Goal: Information Seeking & Learning: Learn about a topic

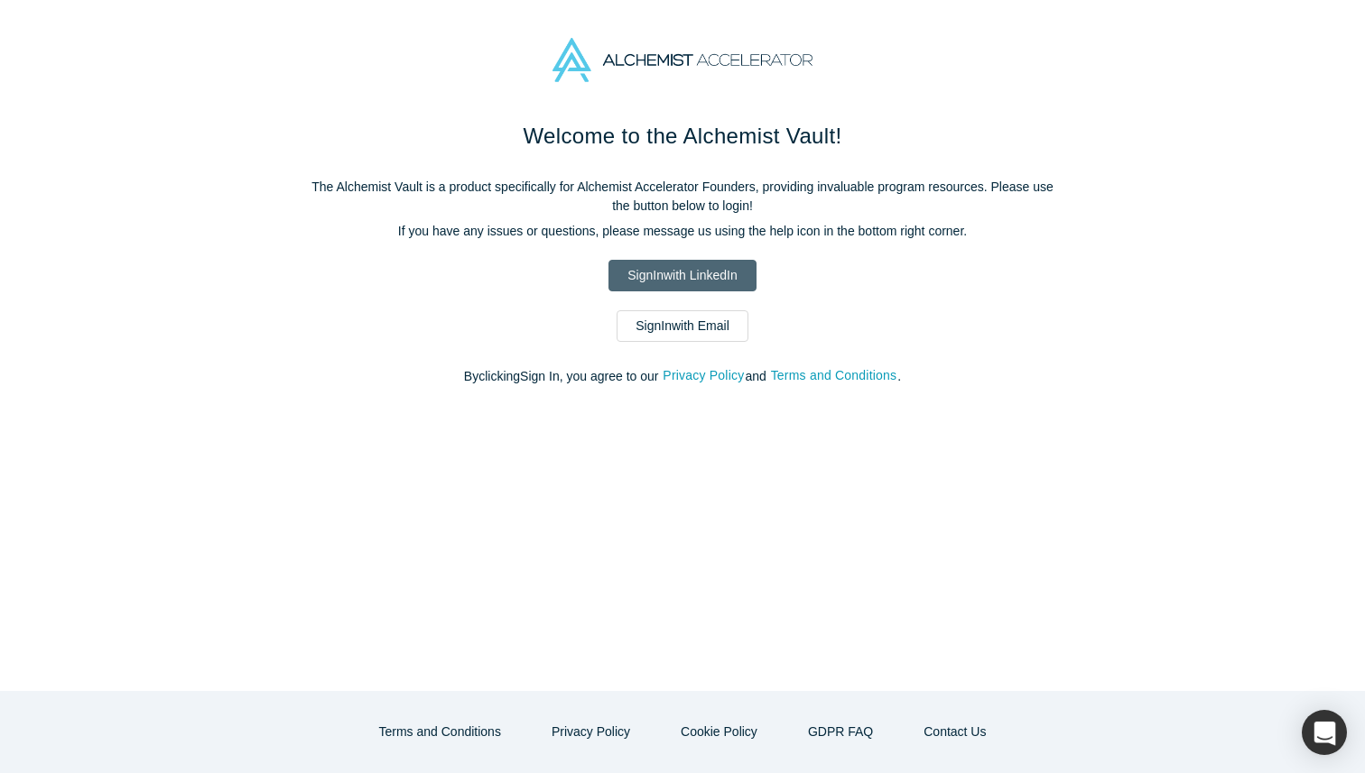
click at [699, 276] on link "Sign In with LinkedIn" at bounding box center [681, 276] width 147 height 32
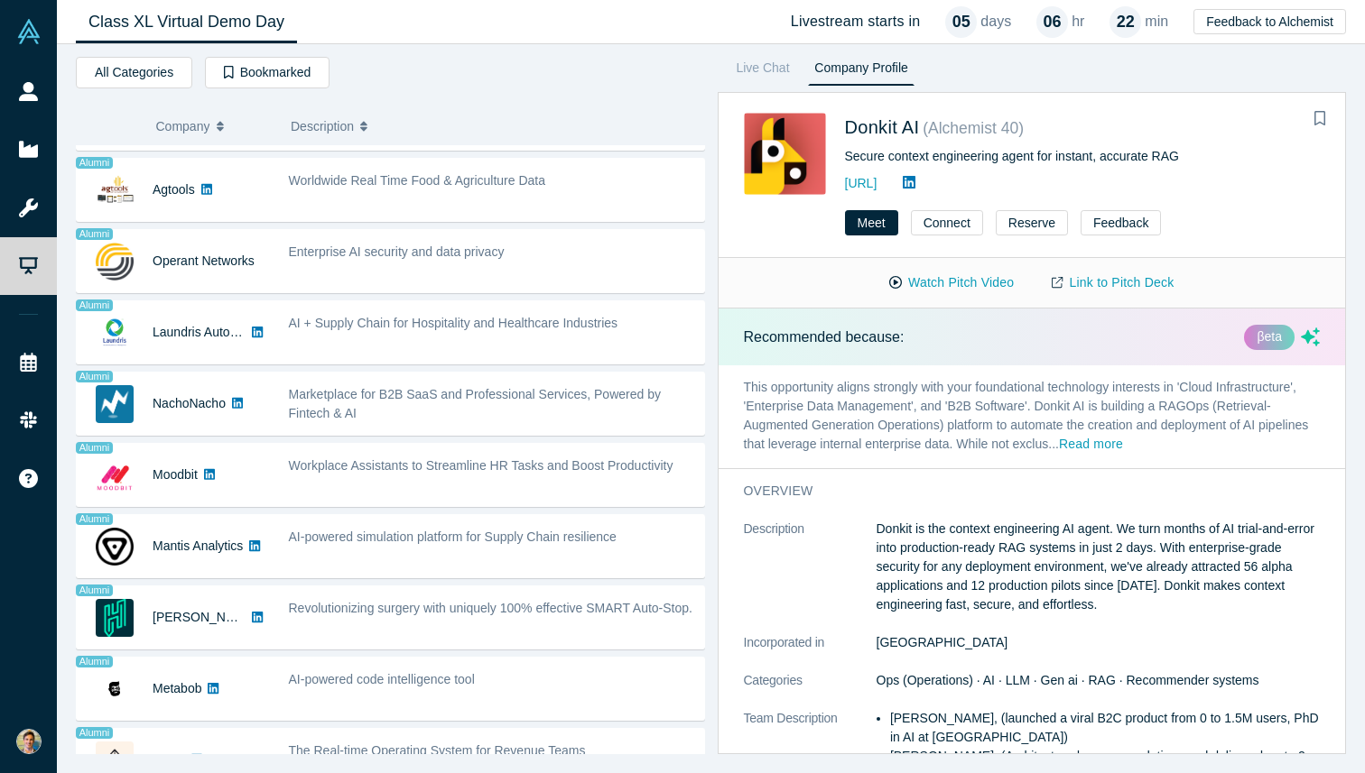
scroll to position [1133, 0]
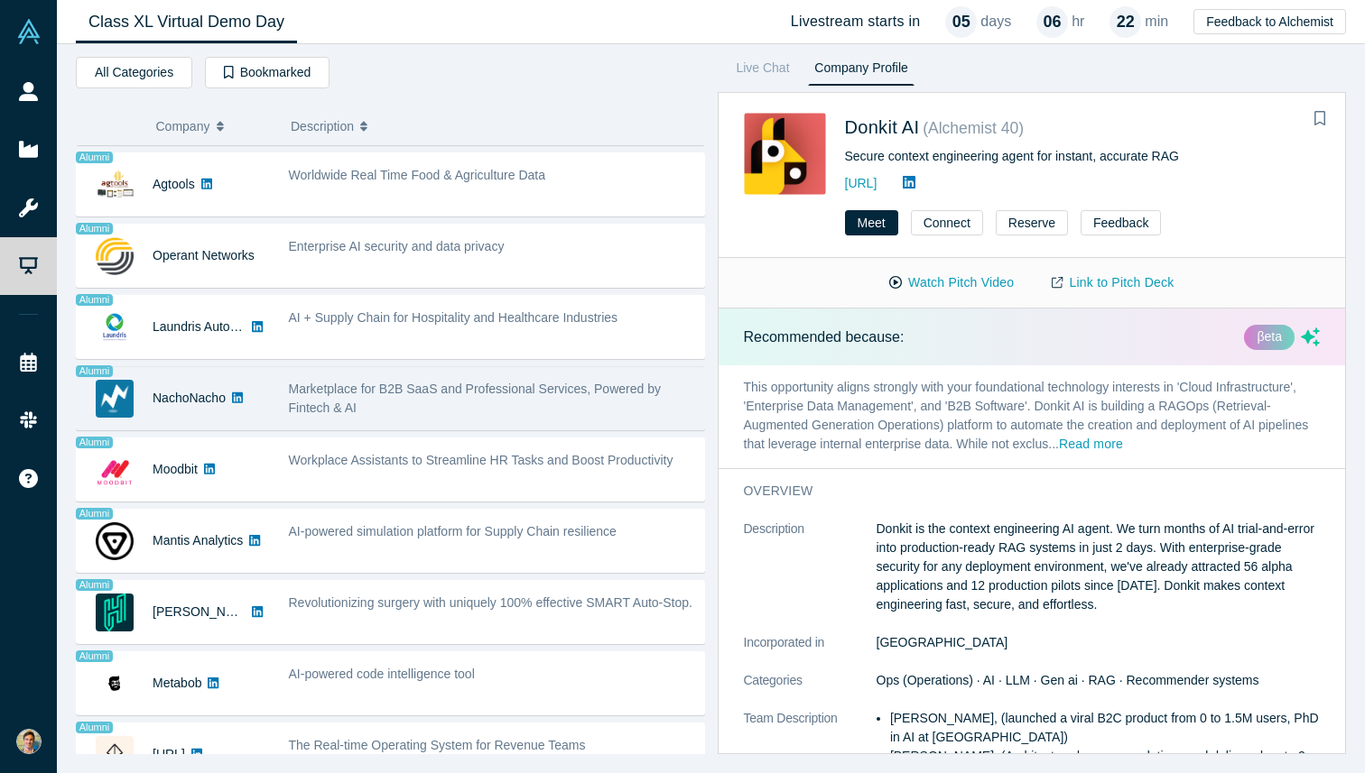
click at [485, 408] on div "Marketplace for B2B SaaS and Professional Services, Powered by Fintech & AI" at bounding box center [492, 399] width 406 height 38
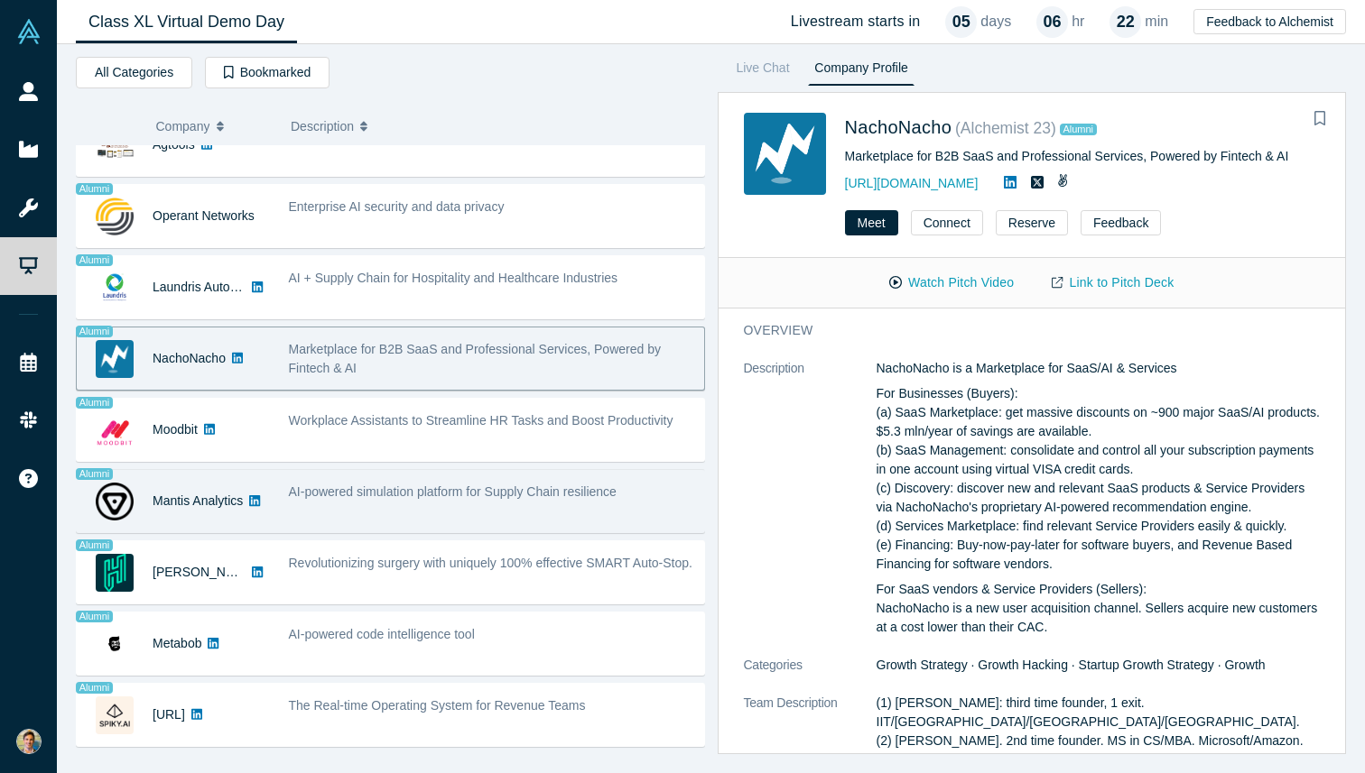
scroll to position [1150, 0]
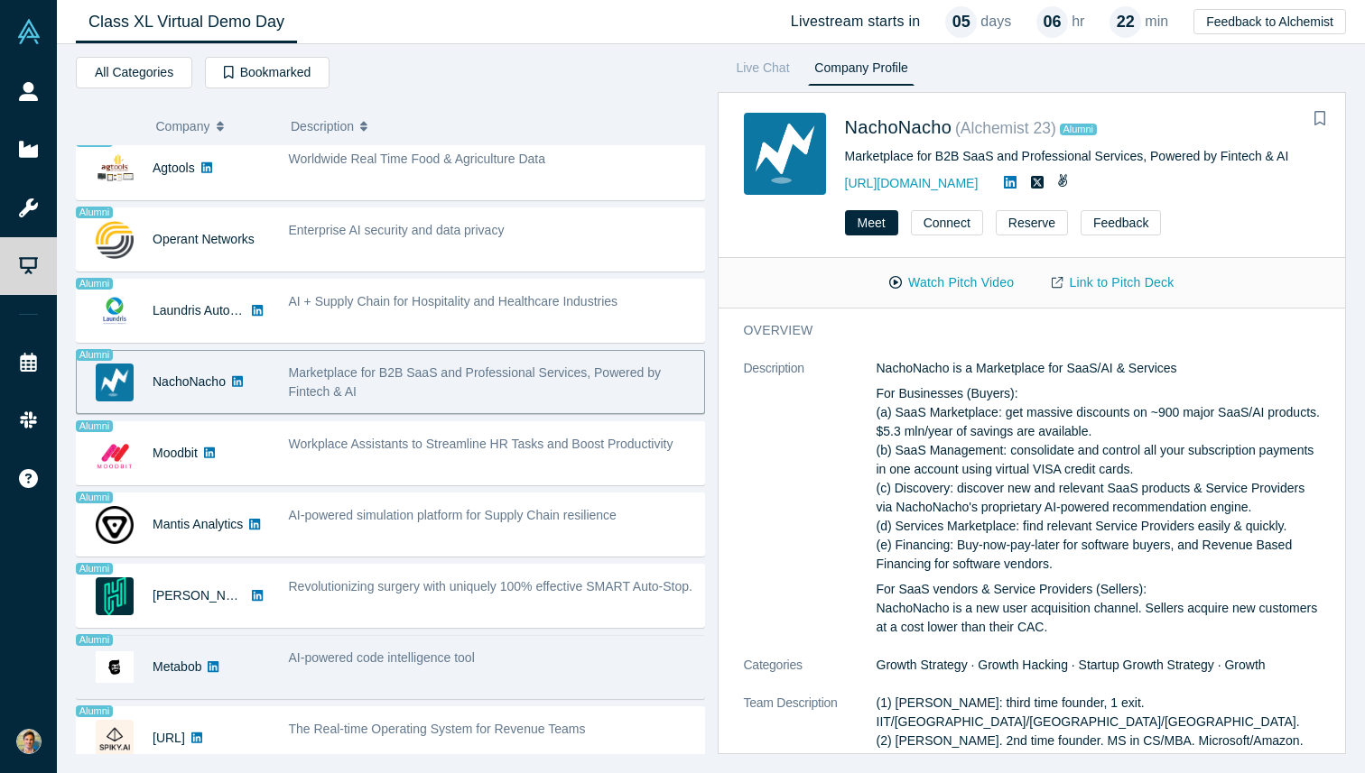
click at [509, 685] on div "AI-powered code intelligence tool" at bounding box center [491, 667] width 425 height 57
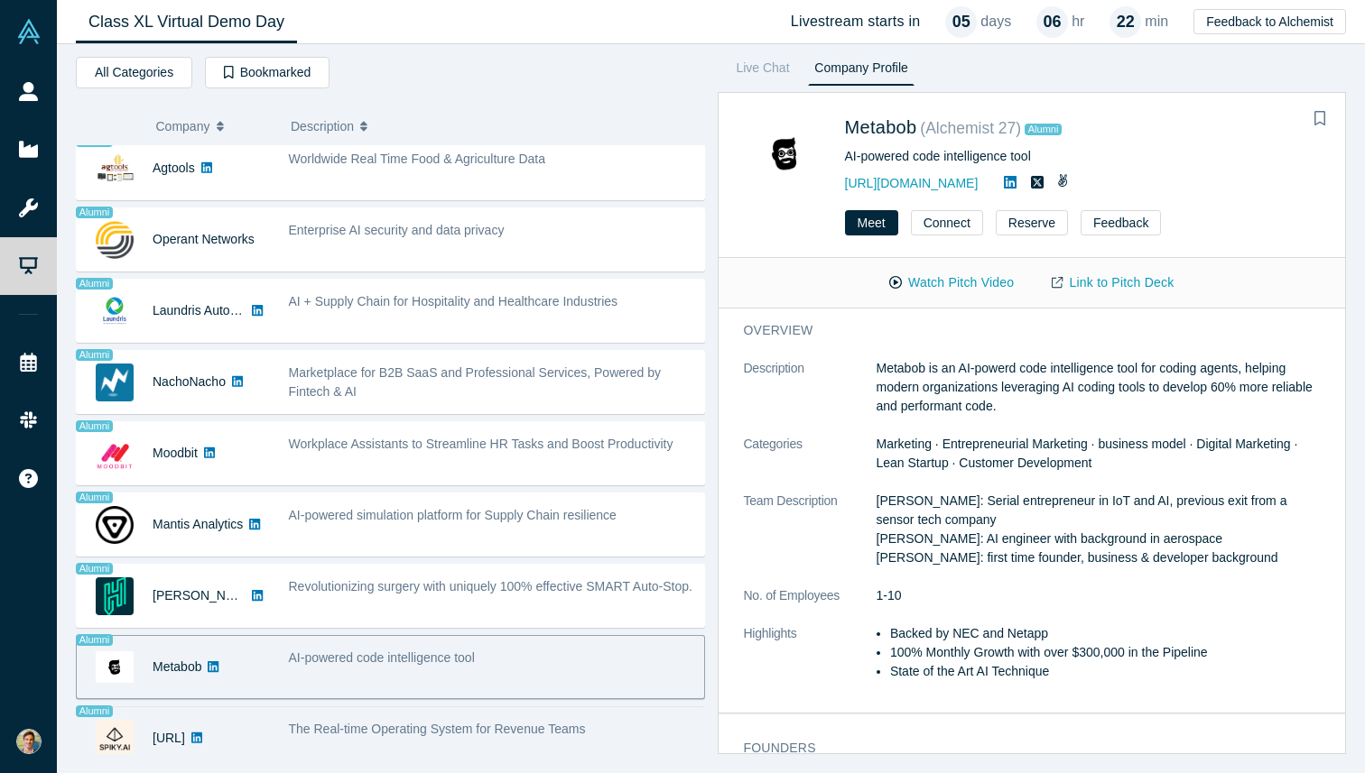
click at [519, 710] on div "The Real-time Operating System for Revenue Teams" at bounding box center [491, 738] width 425 height 57
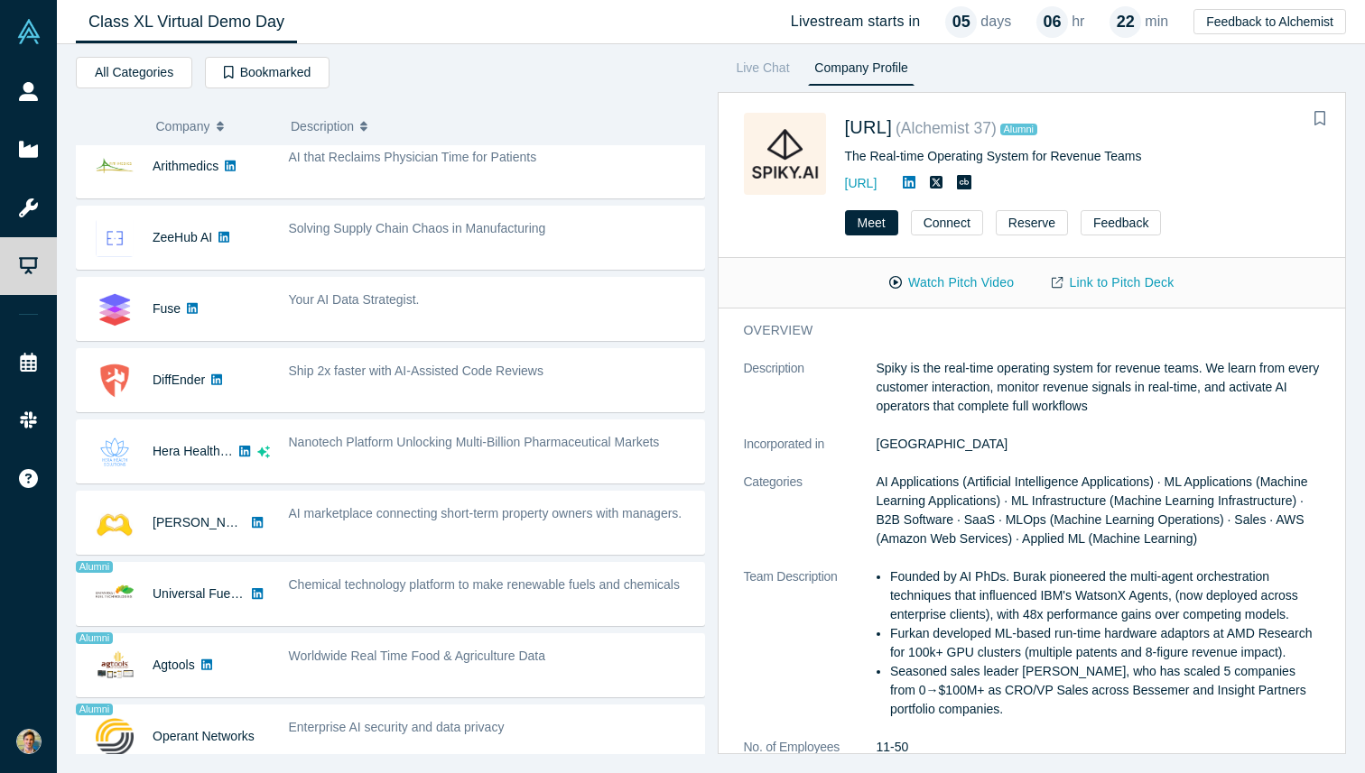
scroll to position [267, 0]
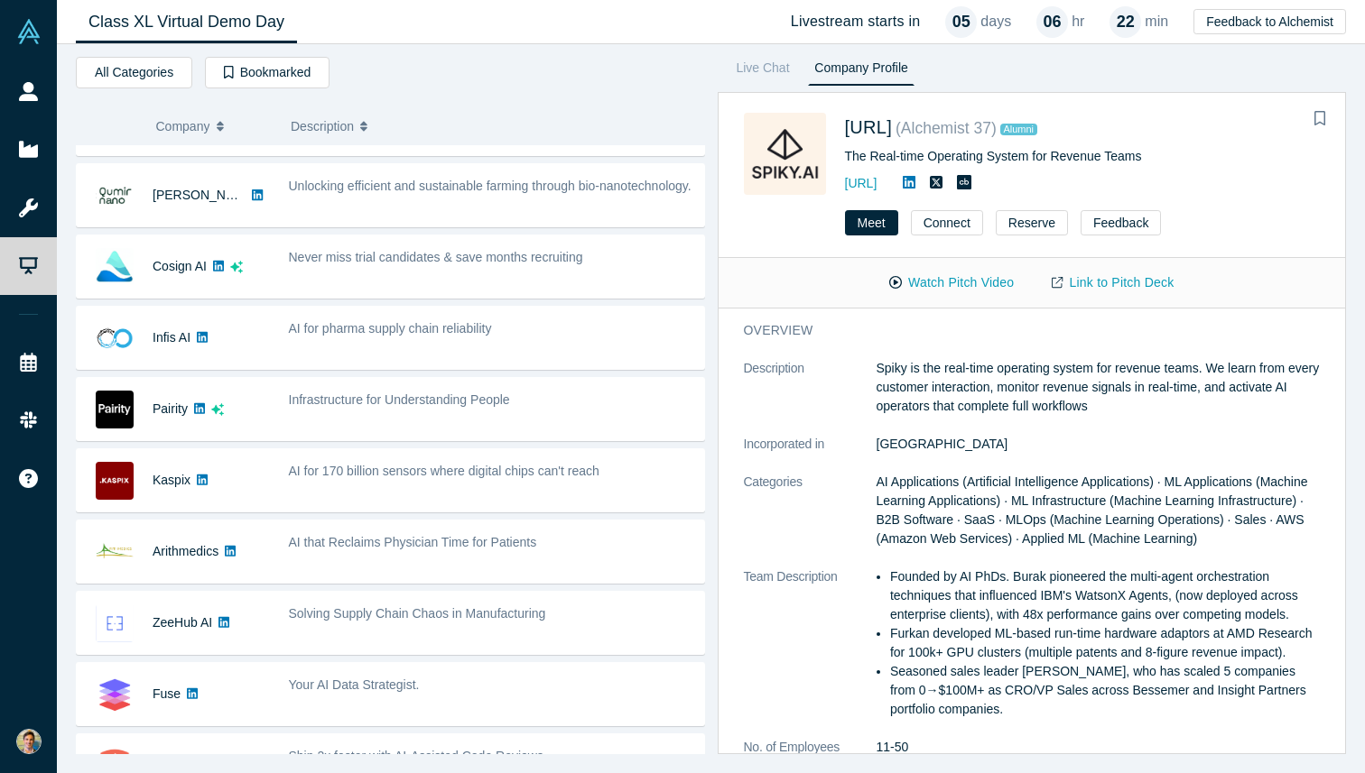
click at [580, 589] on div "Donkit AI No overlapping areas Secure context engineering agent for instant, ac…" at bounding box center [390, 765] width 629 height 1775
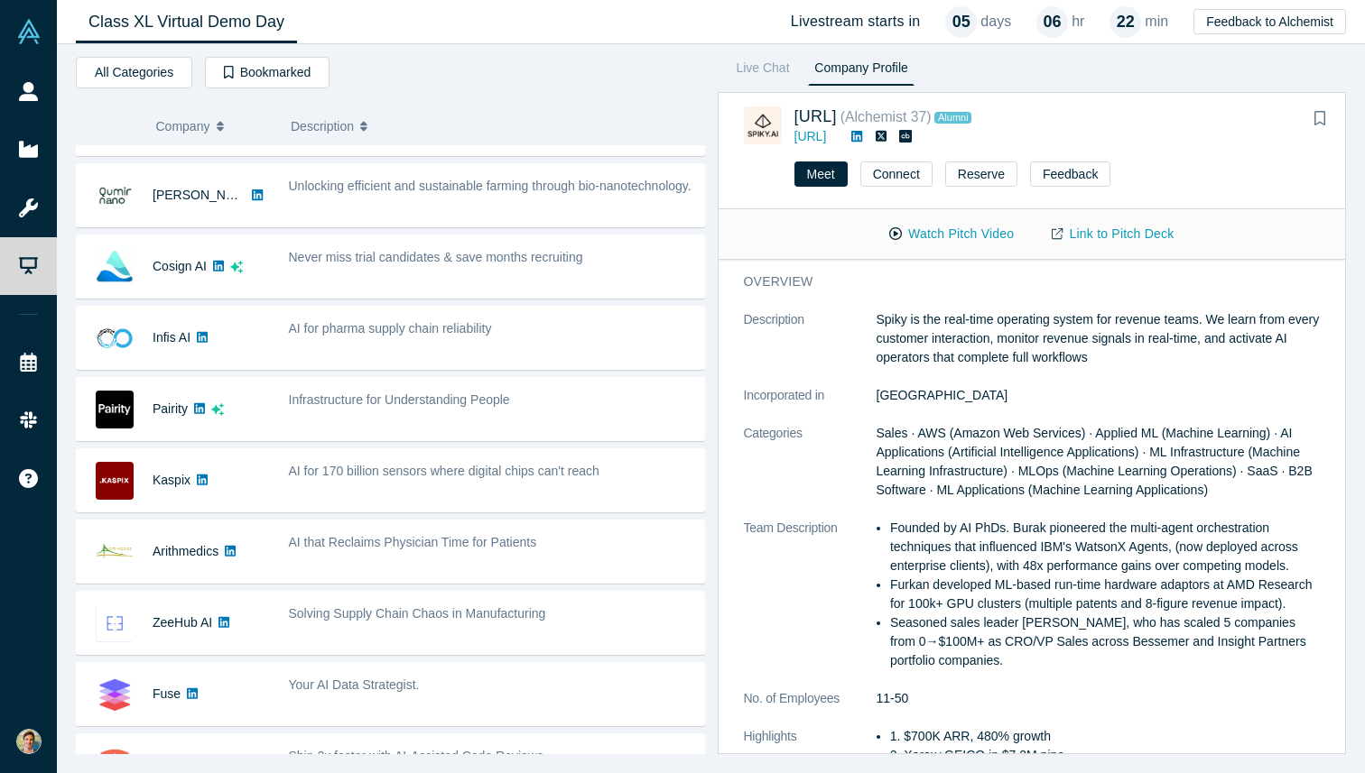
scroll to position [207, 0]
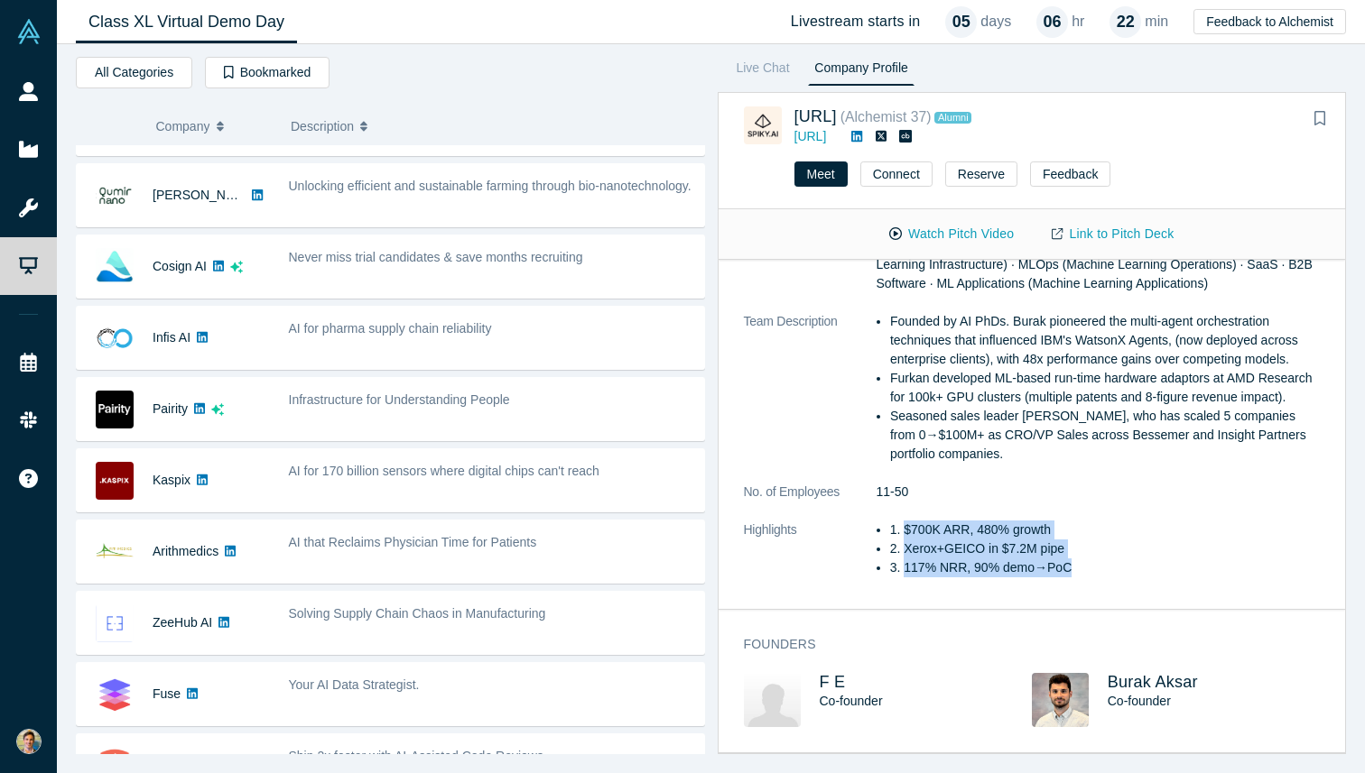
drag, startPoint x: 1082, startPoint y: 571, endPoint x: 1086, endPoint y: 516, distance: 55.2
click at [1086, 516] on dl "Description Spiky is the real-time operating system for revenue teams. We learn…" at bounding box center [1032, 350] width 577 height 493
click at [1064, 503] on dl "Description Spiky is the real-time operating system for revenue teams. We learn…" at bounding box center [1032, 350] width 577 height 493
drag, startPoint x: 1064, startPoint y: 503, endPoint x: 1097, endPoint y: 564, distance: 69.9
click at [1097, 564] on dl "Description Spiky is the real-time operating system for revenue teams. We learn…" at bounding box center [1032, 350] width 577 height 493
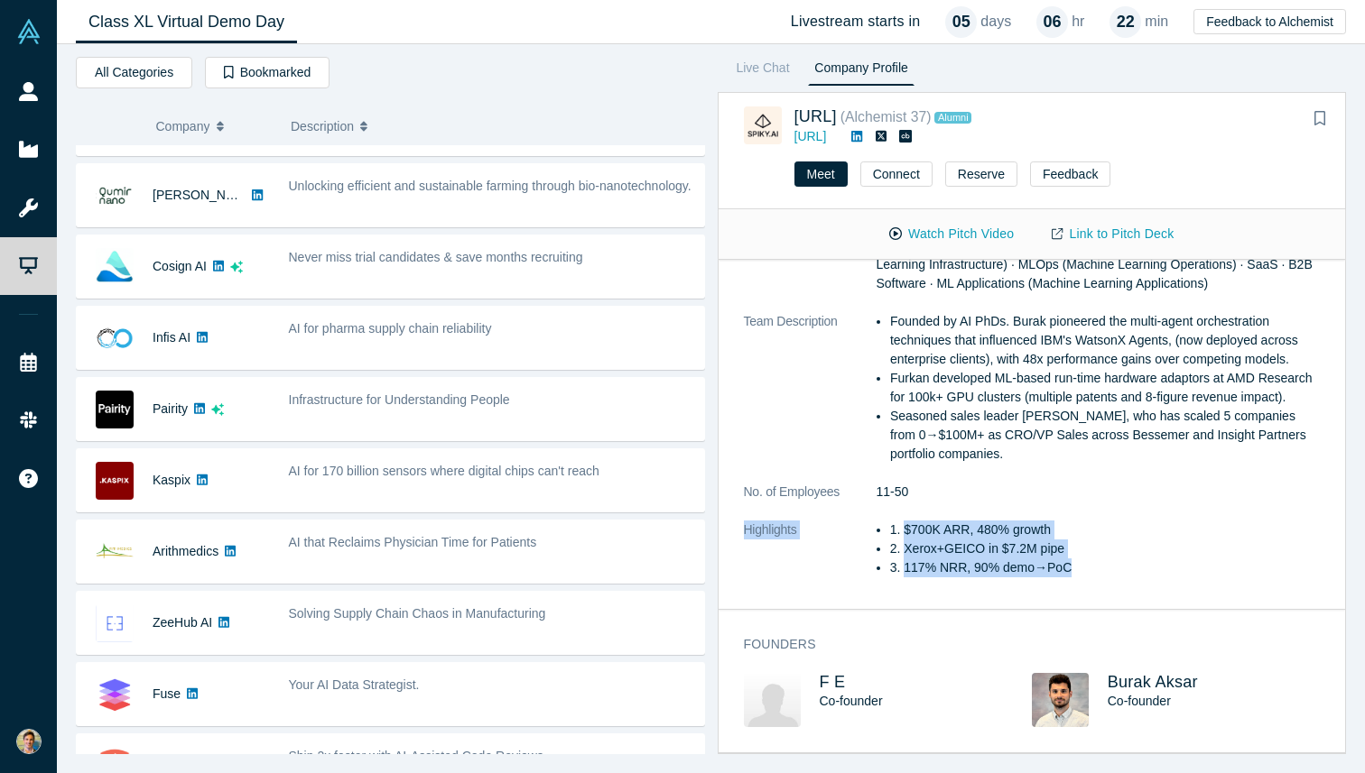
click at [1118, 568] on li "117% NRR, 90% demo→PoC" at bounding box center [1111, 568] width 416 height 19
drag, startPoint x: 1118, startPoint y: 568, endPoint x: 1117, endPoint y: 503, distance: 65.0
click at [1117, 503] on dl "Description Spiky is the real-time operating system for revenue teams. We learn…" at bounding box center [1032, 350] width 577 height 493
drag, startPoint x: 1117, startPoint y: 503, endPoint x: 1161, endPoint y: 571, distance: 81.6
click at [1161, 571] on dl "Description Spiky is the real-time operating system for revenue teams. We learn…" at bounding box center [1032, 350] width 577 height 493
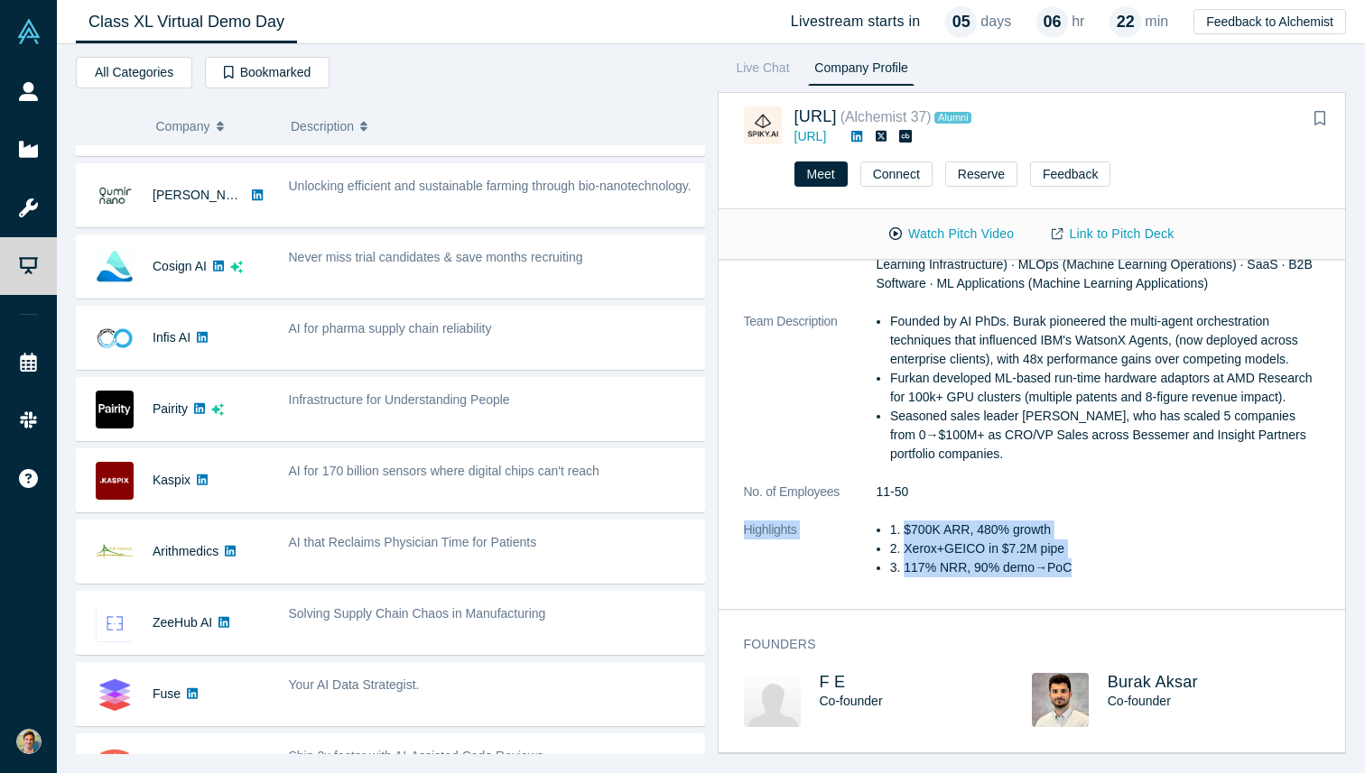
click at [1180, 568] on li "117% NRR, 90% demo→PoC" at bounding box center [1111, 568] width 416 height 19
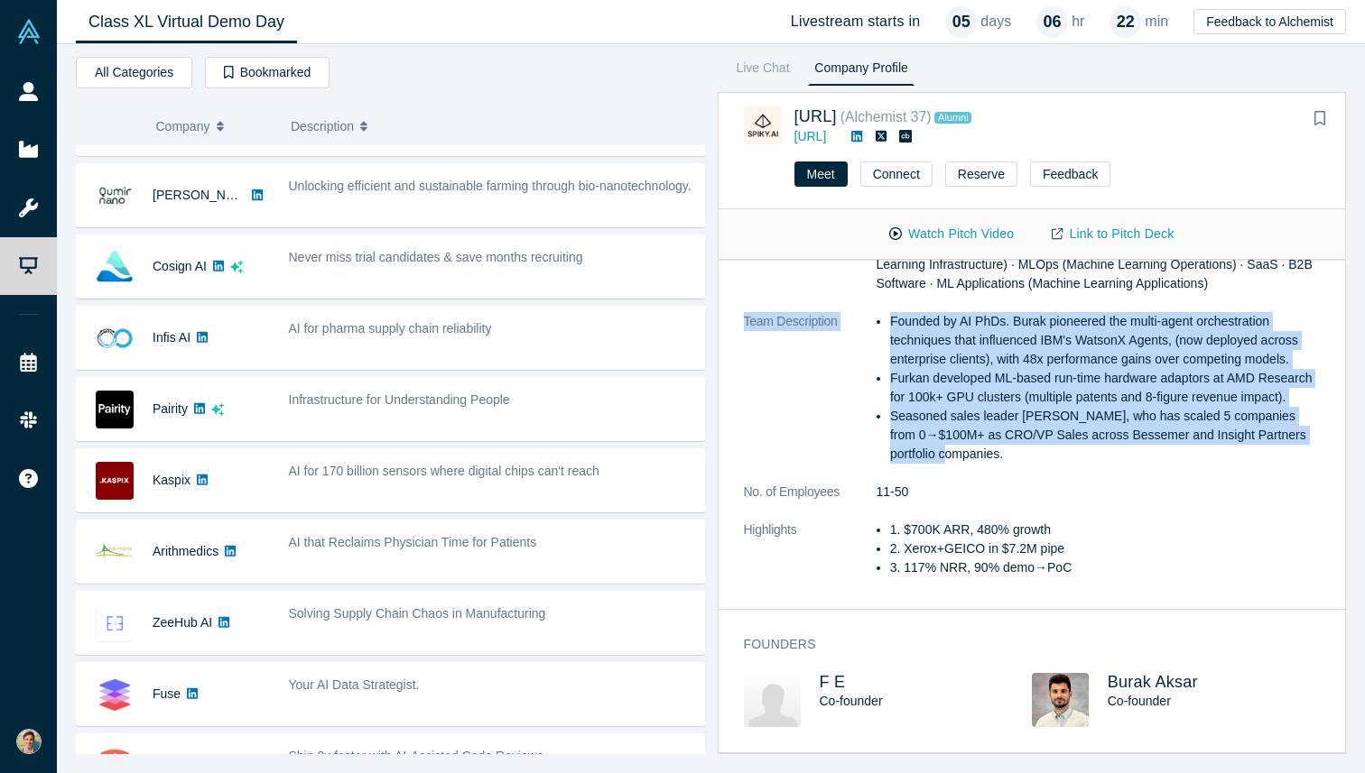
drag, startPoint x: 1210, startPoint y: 467, endPoint x: 1281, endPoint y: 290, distance: 190.4
click at [1281, 290] on dl "Description Spiky is the real-time operating system for revenue teams. We learn…" at bounding box center [1032, 350] width 577 height 493
click at [1254, 292] on dd "Sales · AWS (Amazon Web Services) · Applied ML (Machine Learning) · AI Applicat…" at bounding box center [1098, 255] width 444 height 76
drag, startPoint x: 1254, startPoint y: 292, endPoint x: 1269, endPoint y: 454, distance: 162.2
click at [1269, 454] on dl "Description Spiky is the real-time operating system for revenue teams. We learn…" at bounding box center [1032, 350] width 577 height 493
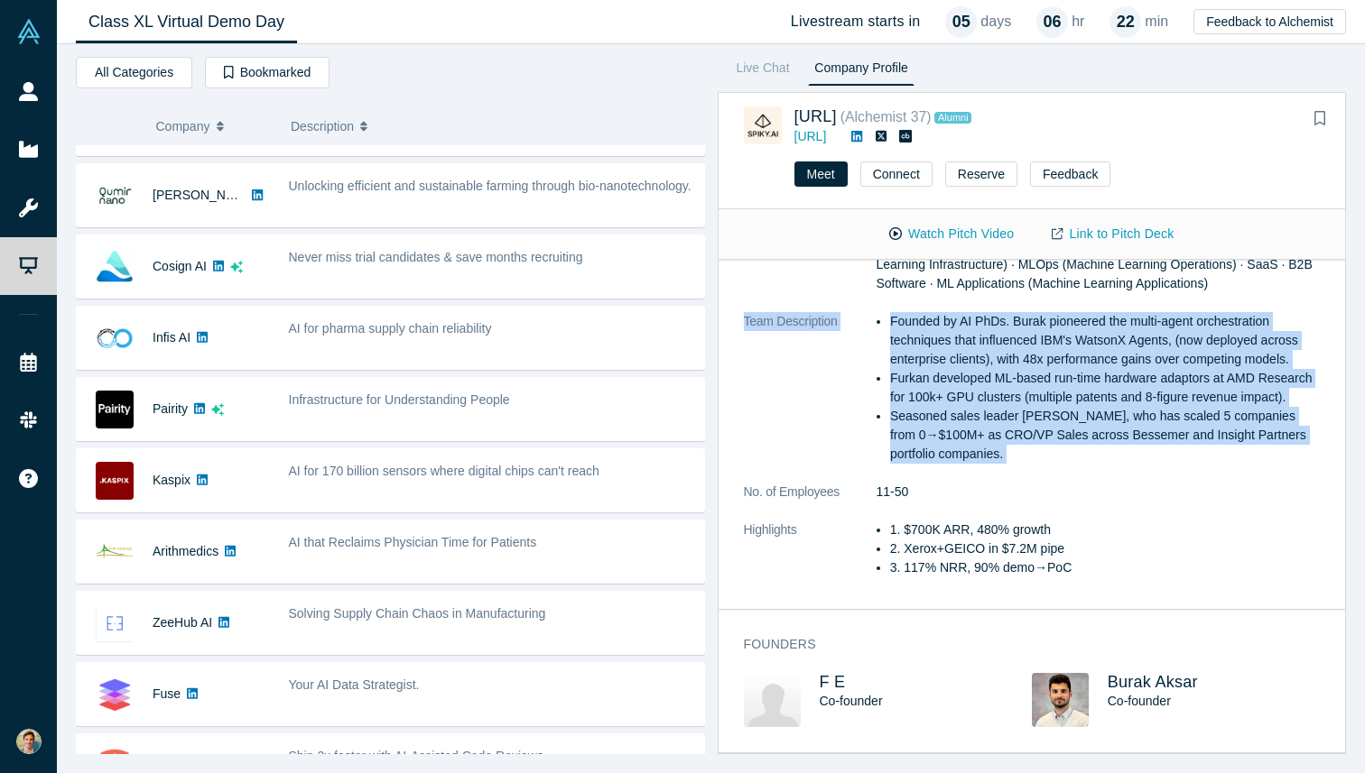
click at [1277, 453] on li "Seasoned sales leader Rick, who has scaled 5 companies from 0→$100M+ as CRO/VP …" at bounding box center [1105, 435] width 430 height 57
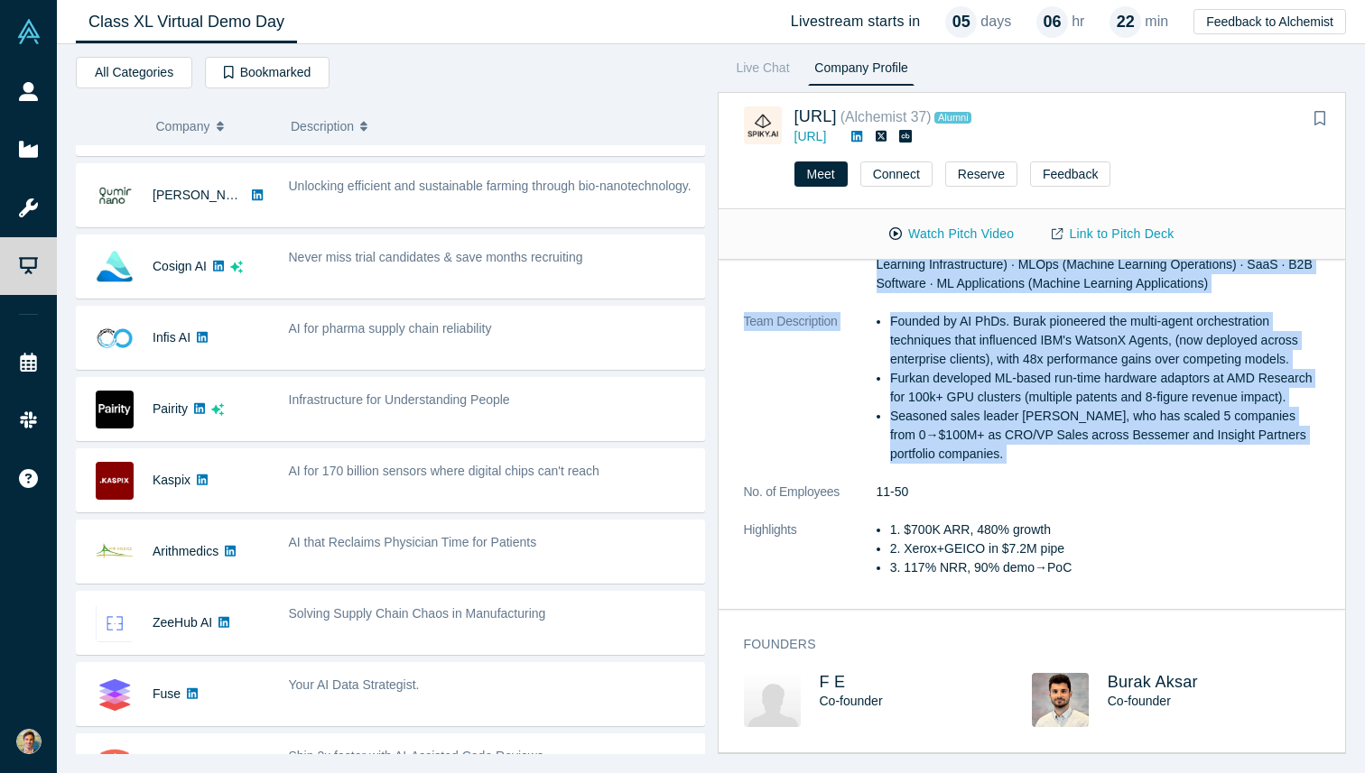
scroll to position [0, 0]
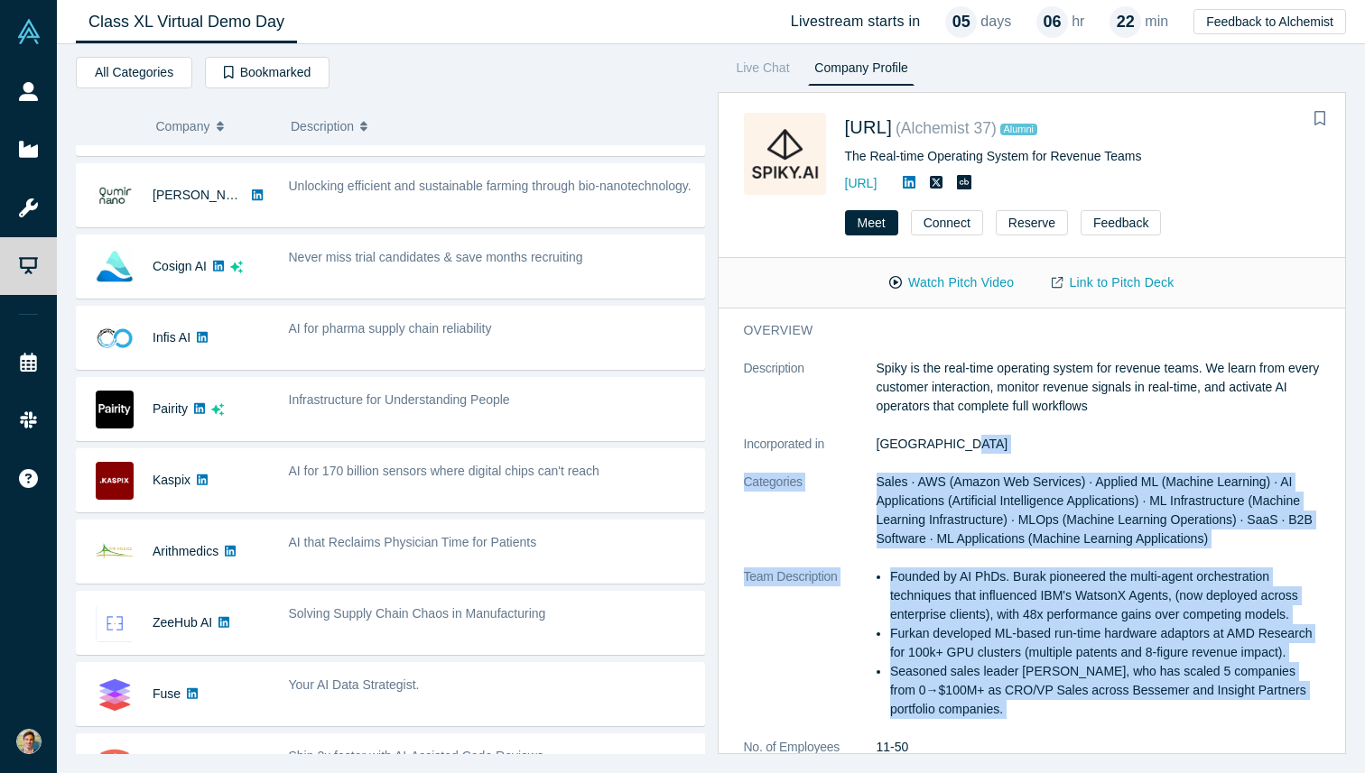
drag, startPoint x: 1277, startPoint y: 453, endPoint x: 1274, endPoint y: 442, distance: 11.2
click at [1274, 442] on dl "Description Spiky is the real-time operating system for revenue teams. We learn…" at bounding box center [1032, 605] width 577 height 493
click at [1228, 440] on dd "United States" at bounding box center [1098, 444] width 444 height 19
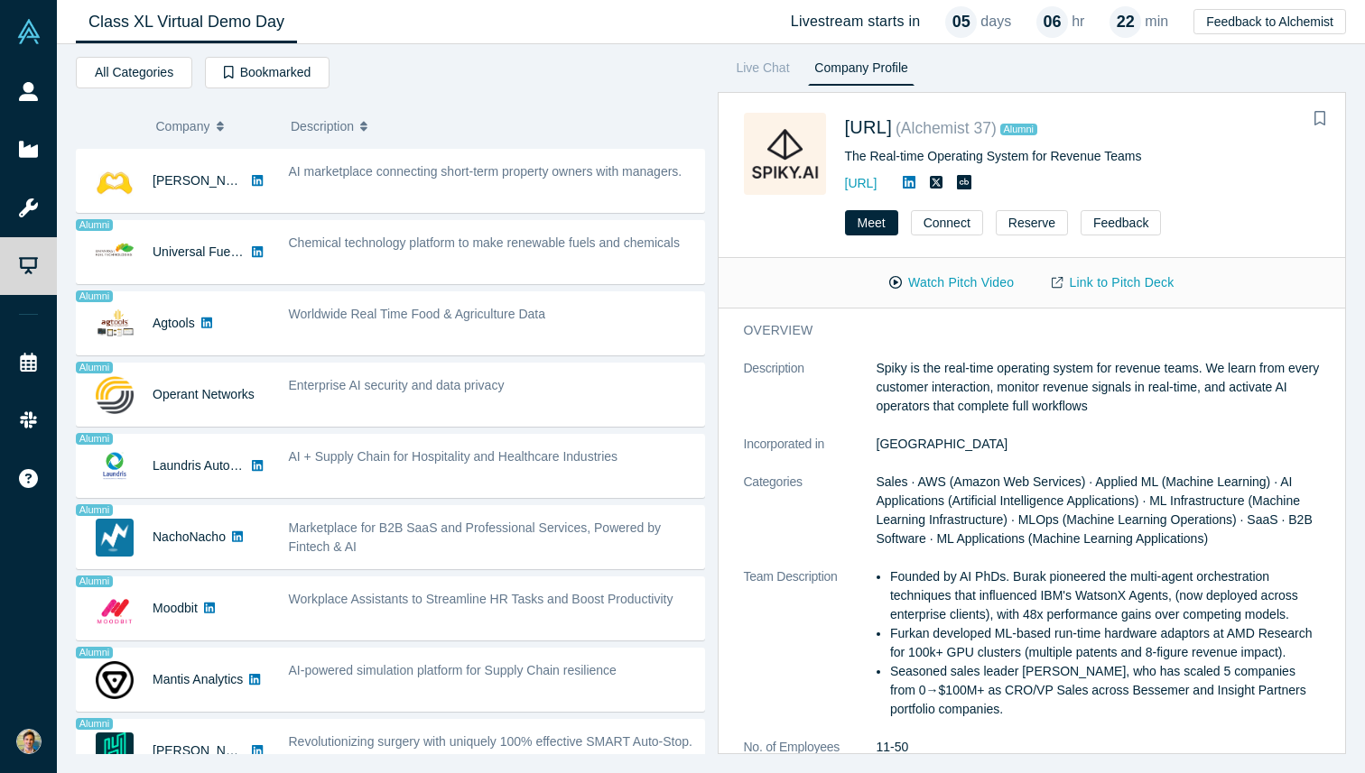
scroll to position [1128, 0]
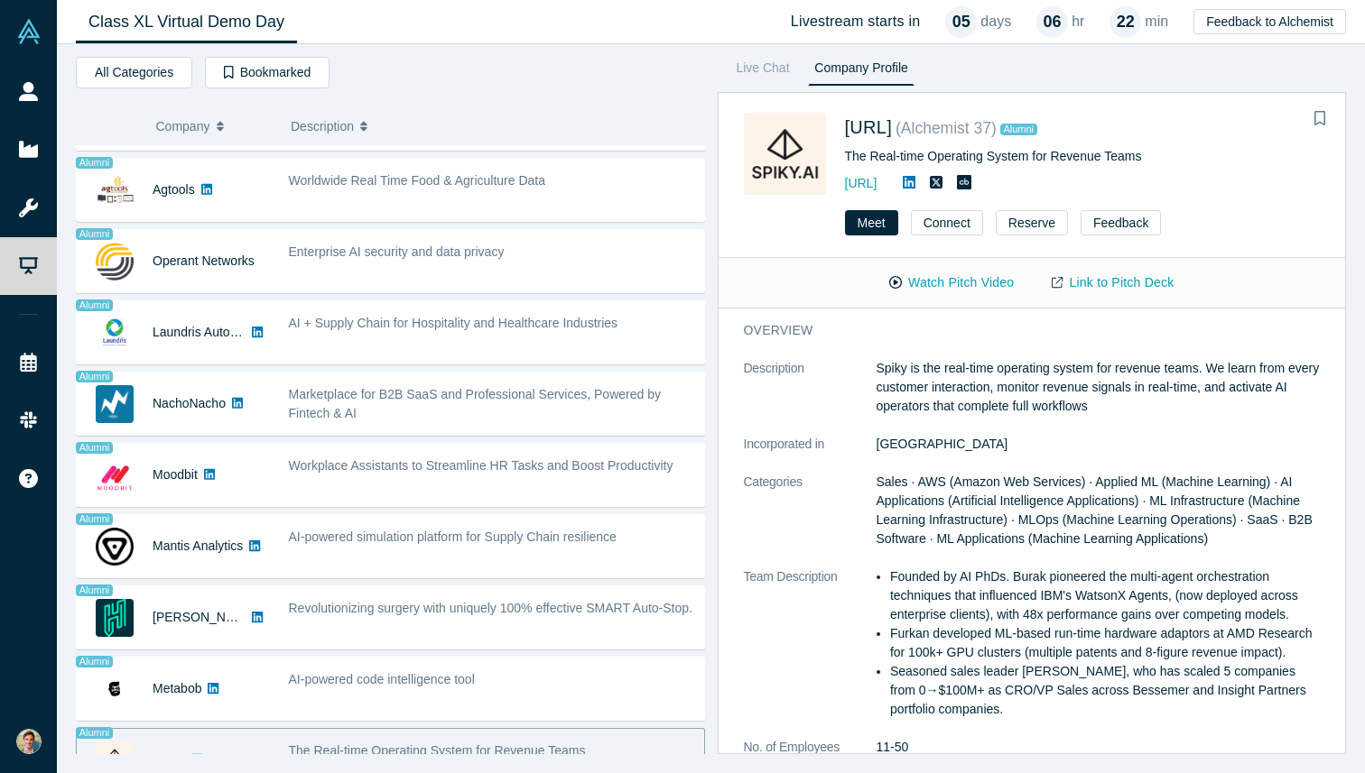
drag, startPoint x: 1087, startPoint y: 189, endPoint x: 1117, endPoint y: 101, distance: 92.5
click at [1117, 101] on div "Spiky.ai ( Alchemist 37 ) Alumni The Real-time Operating System for Revenue Tea…" at bounding box center [1031, 144] width 627 height 101
click at [1096, 106] on div "Spiky.ai ( Alchemist 37 ) Alumni The Real-time Operating System for Revenue Tea…" at bounding box center [1031, 144] width 627 height 101
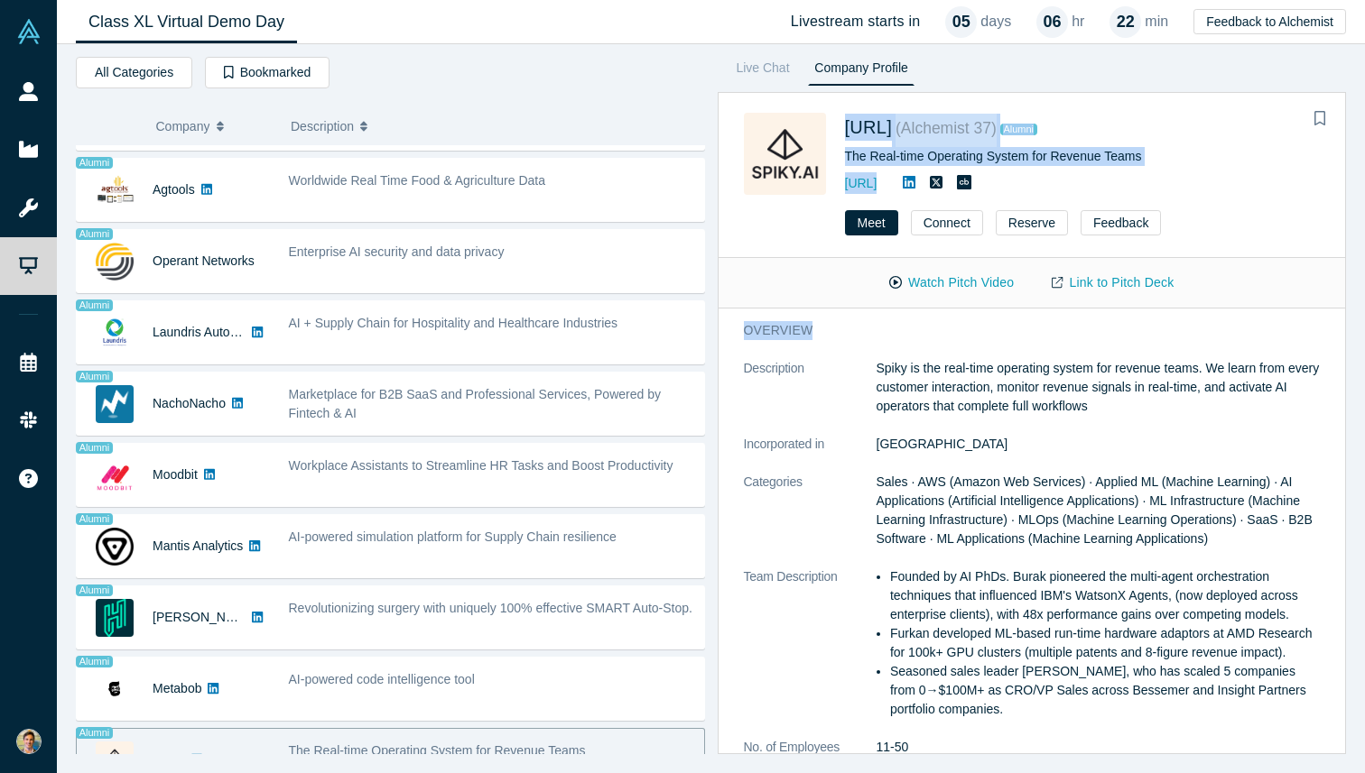
drag, startPoint x: 1096, startPoint y: 106, endPoint x: 1190, endPoint y: 238, distance: 162.3
click at [1190, 238] on div "Spiky.ai ( Alchemist 37 ) Alumni The Real-time Operating System for Revenue Tea…" at bounding box center [1031, 423] width 629 height 662
click at [1204, 241] on div "Meet Connect Reserve Feedback" at bounding box center [1031, 229] width 627 height 57
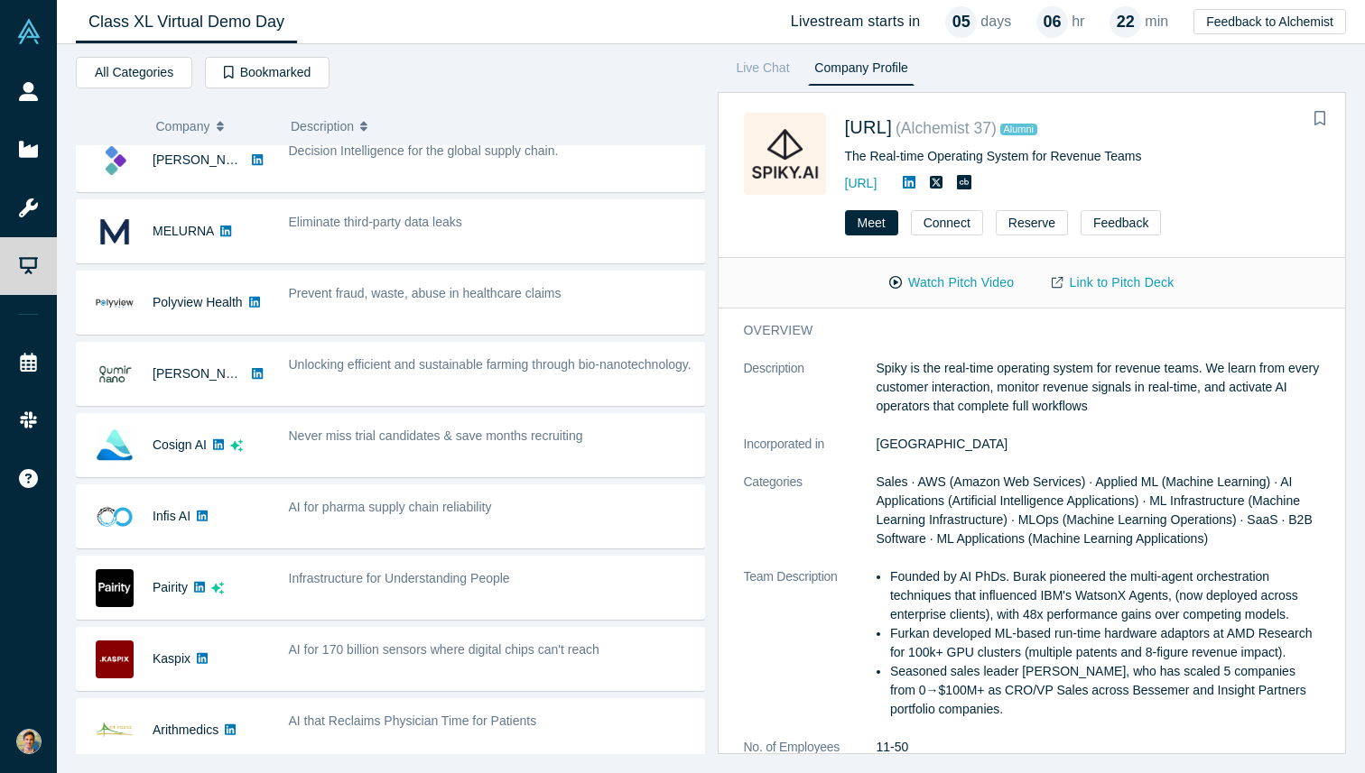
scroll to position [0, 0]
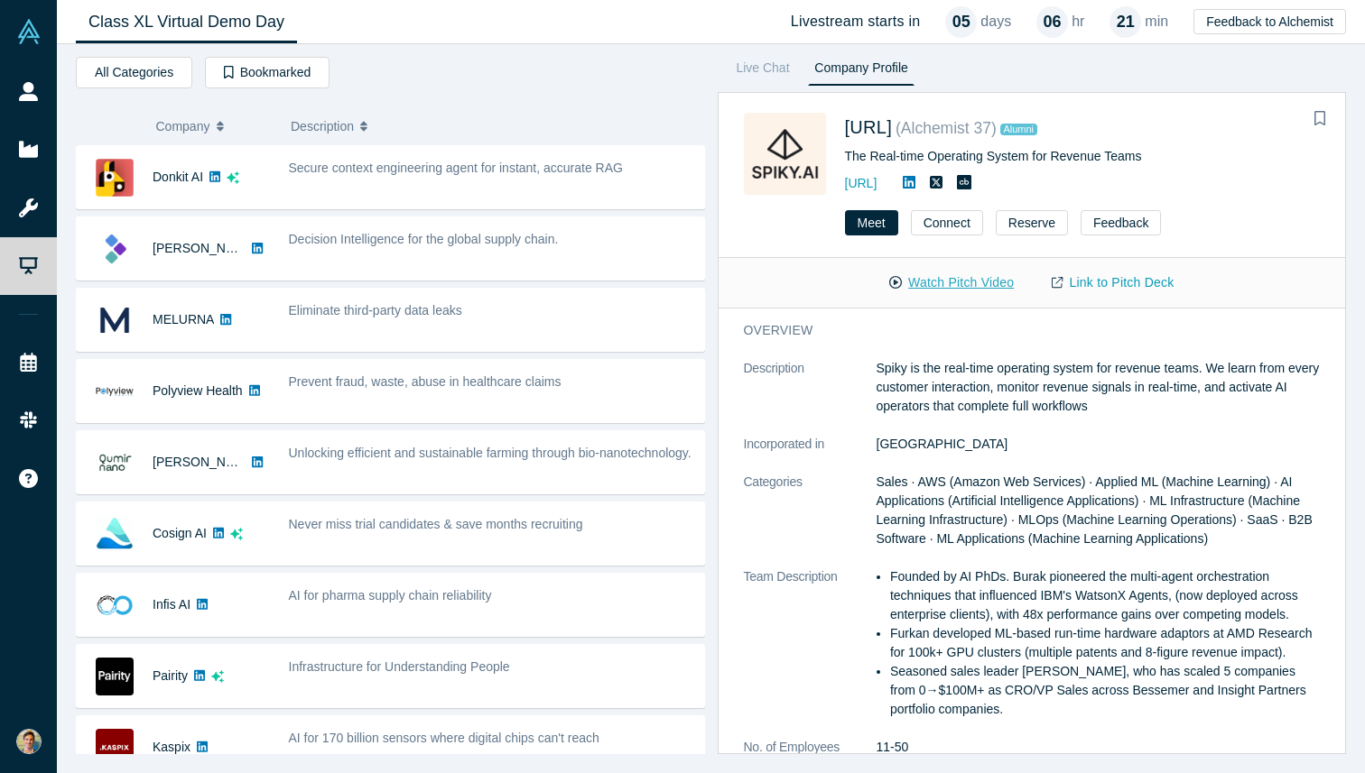
click at [981, 282] on button "Watch Pitch Video" at bounding box center [951, 283] width 162 height 32
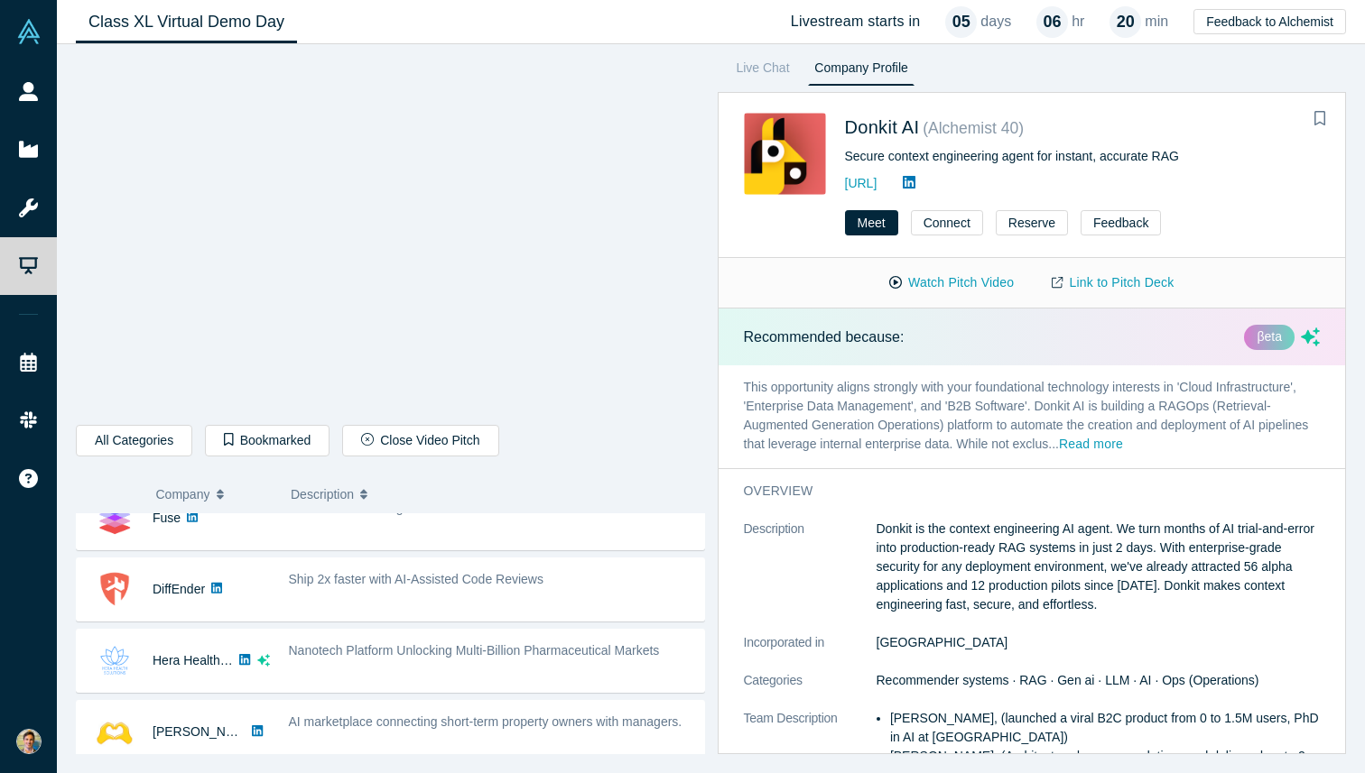
scroll to position [832, 0]
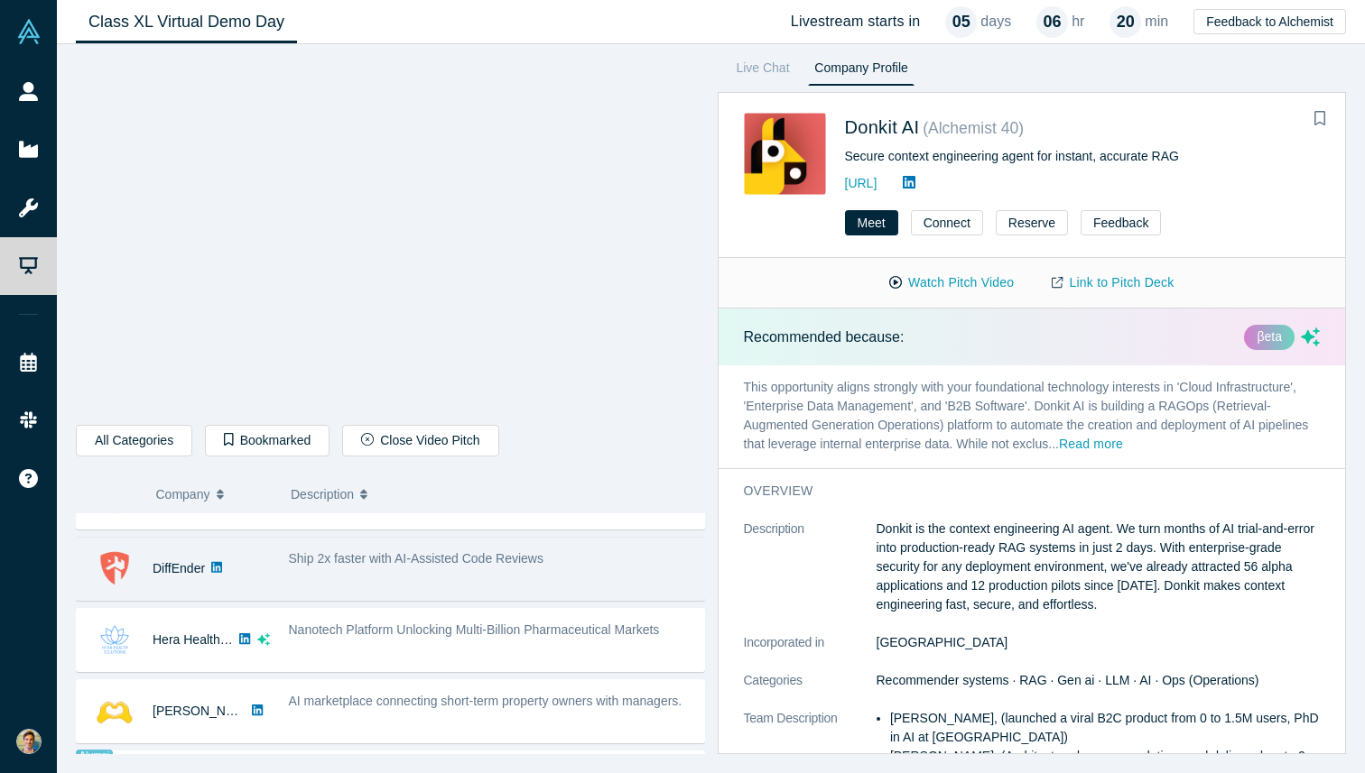
click at [618, 551] on div "Ship 2x faster with AI-Assisted Code Reviews" at bounding box center [492, 559] width 406 height 19
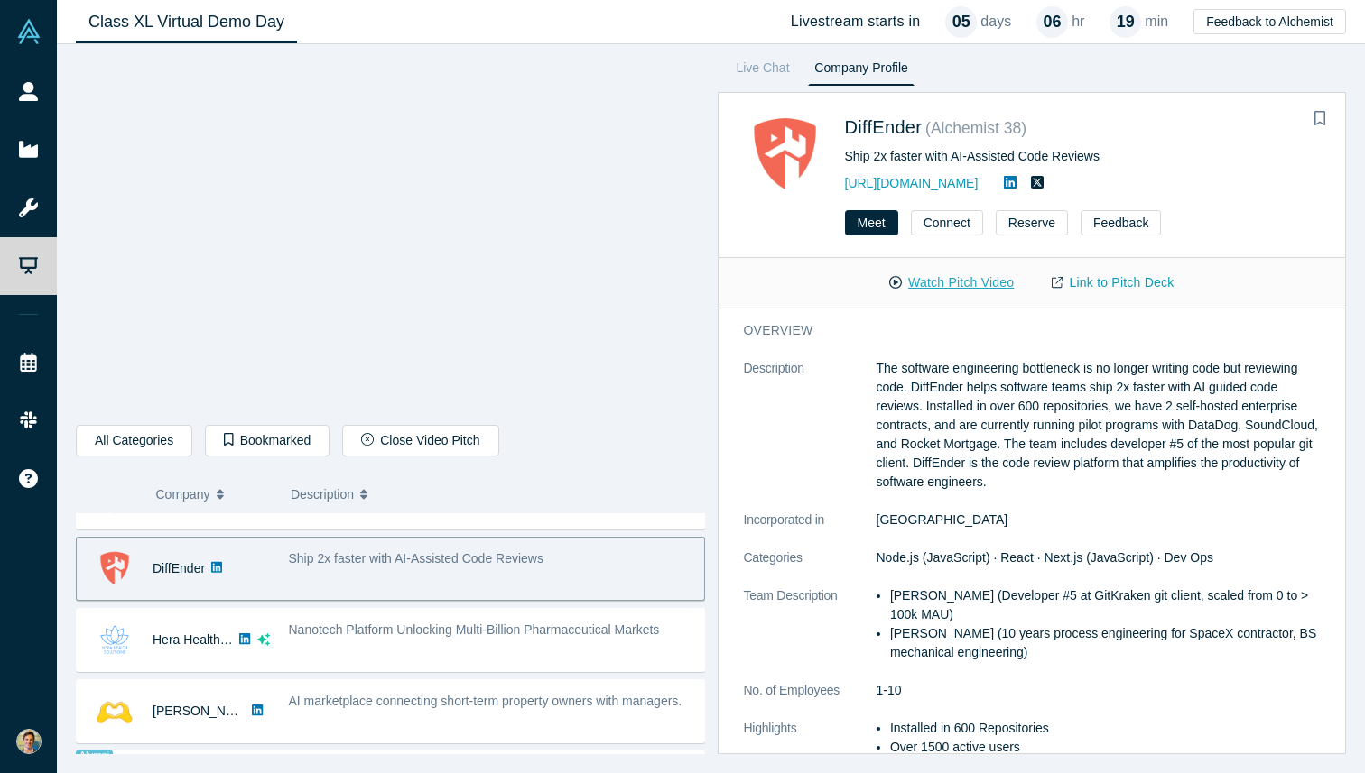
click at [957, 283] on button "Watch Pitch Video" at bounding box center [951, 283] width 162 height 32
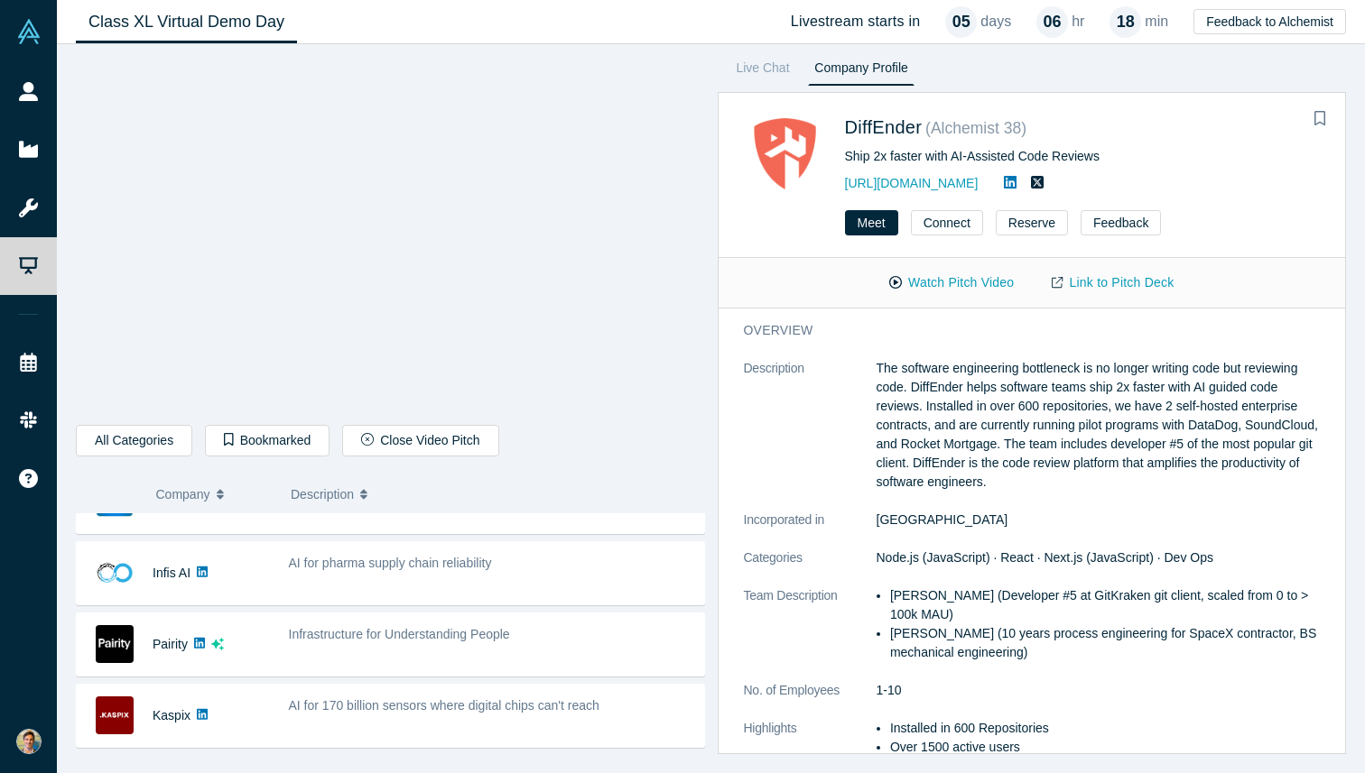
scroll to position [367, 0]
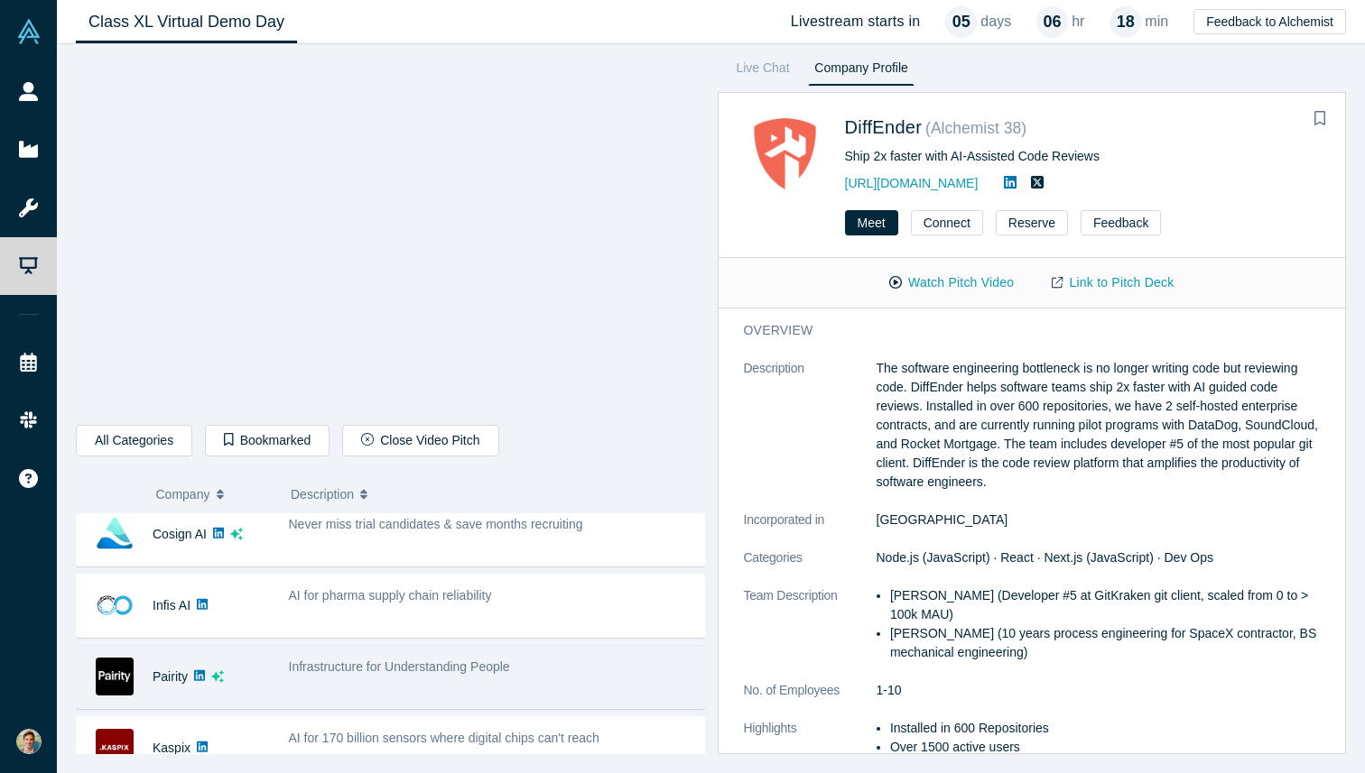
click at [472, 655] on div "Infrastructure for Understanding People" at bounding box center [491, 677] width 425 height 57
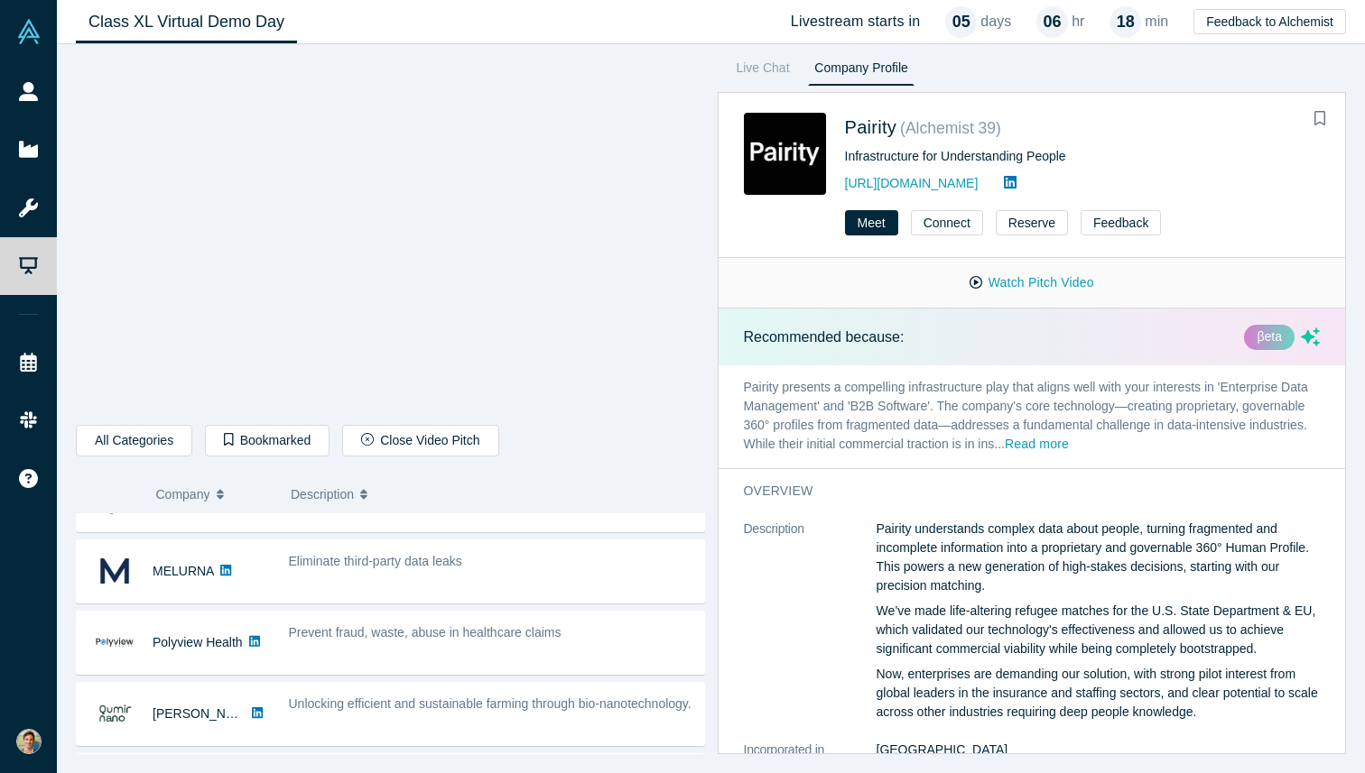
scroll to position [106, 0]
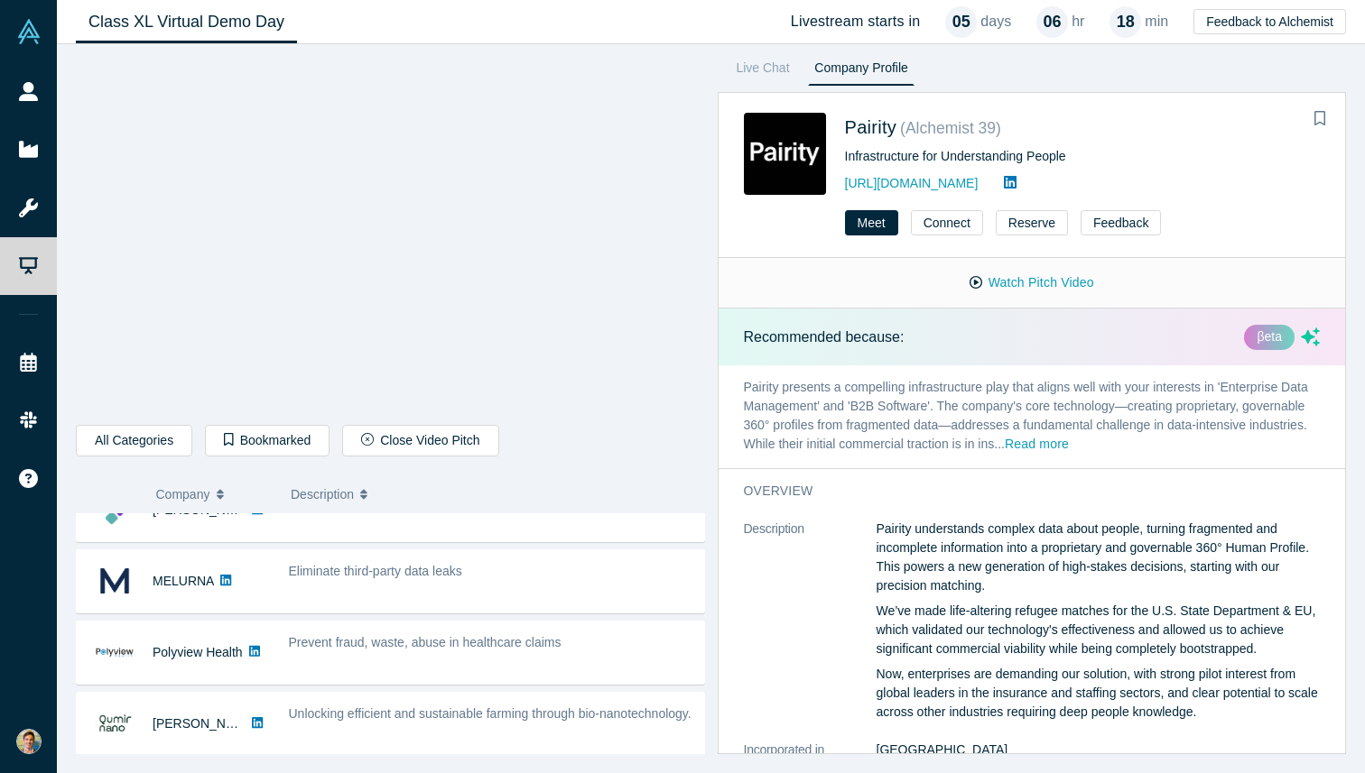
click at [495, 674] on div "Prevent fraud, waste, abuse in healthcare claims" at bounding box center [491, 653] width 425 height 57
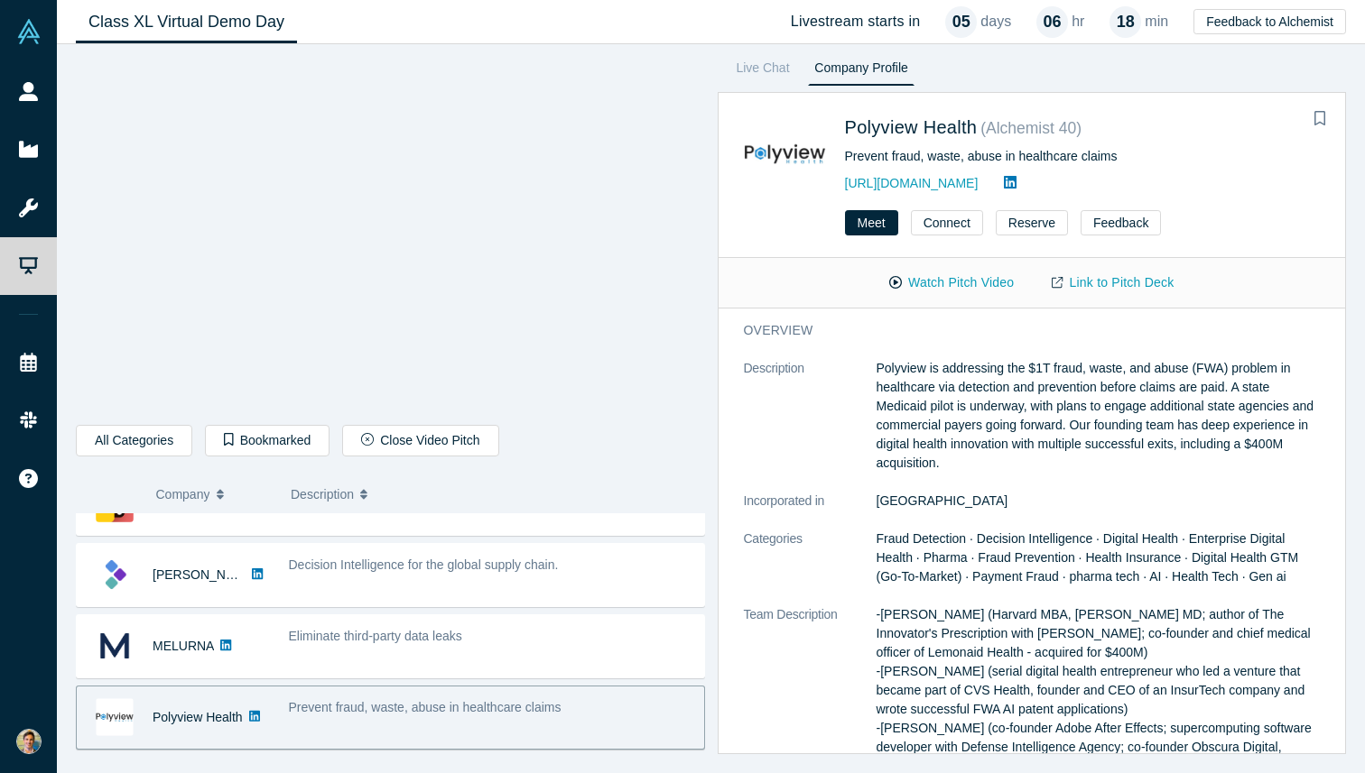
scroll to position [0, 0]
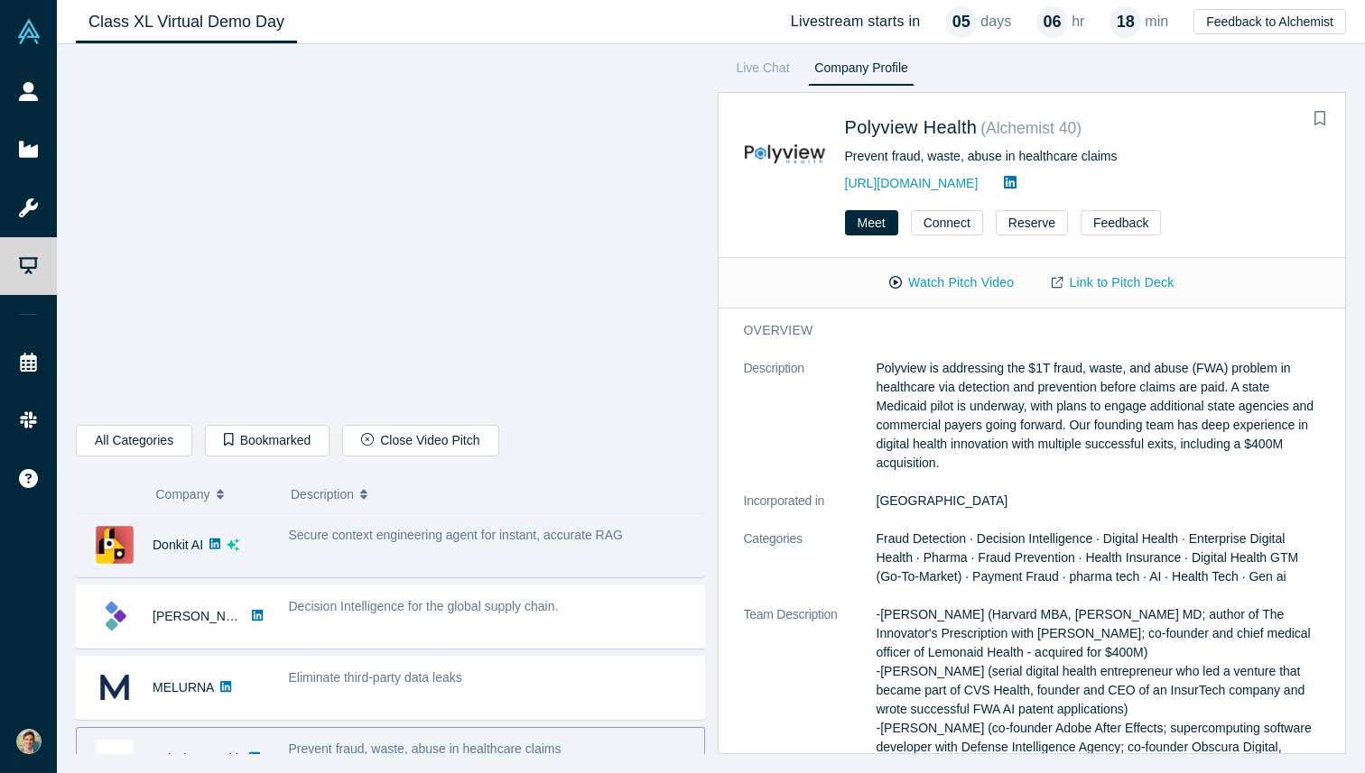
click at [470, 564] on div "Secure context engineering agent for instant, accurate RAG" at bounding box center [491, 545] width 425 height 57
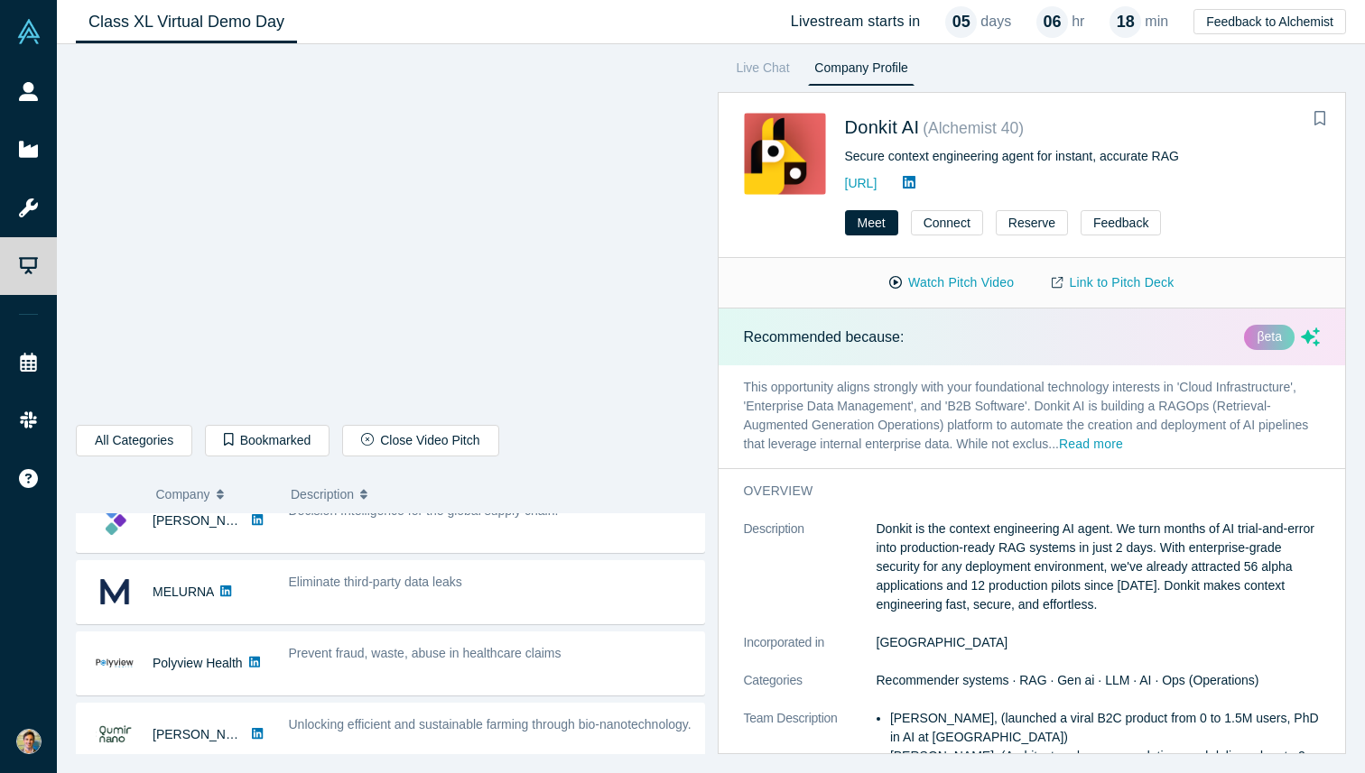
scroll to position [58, 0]
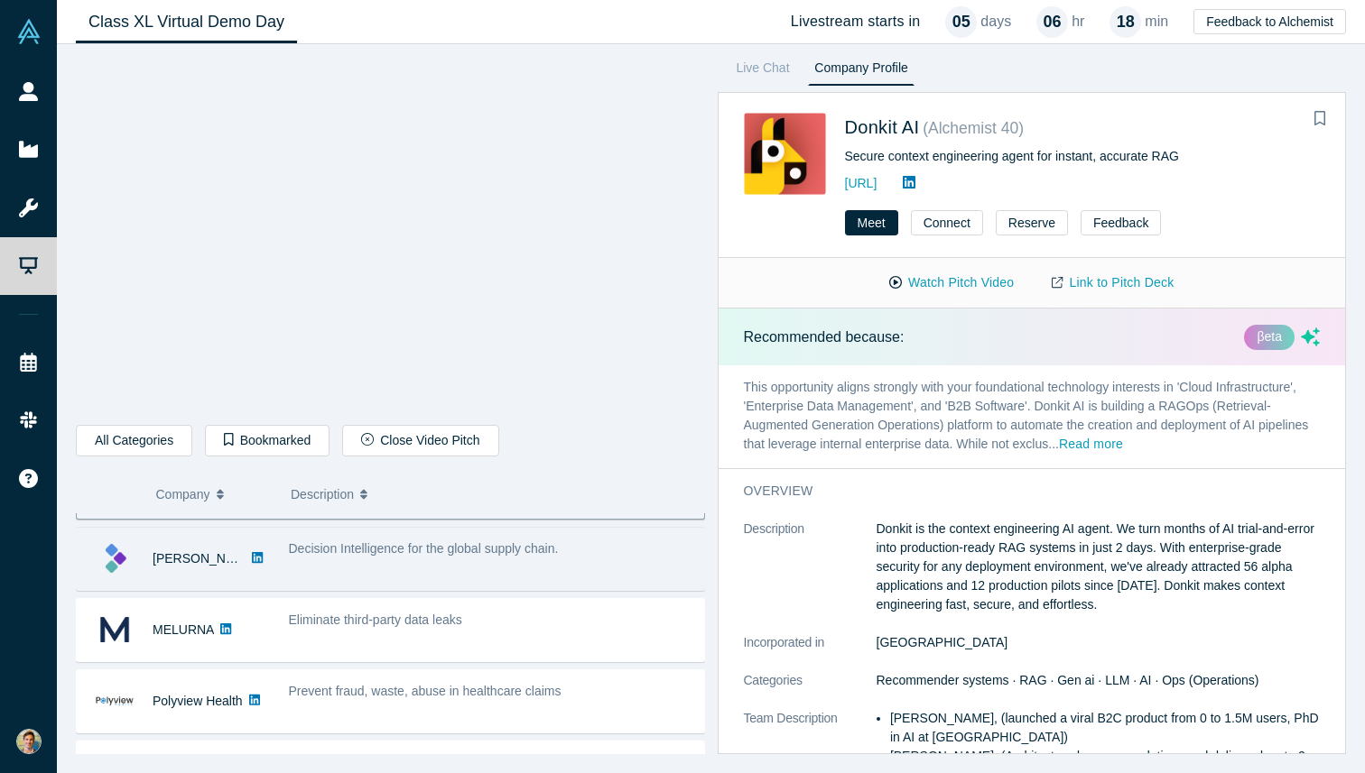
click at [481, 573] on div "Decision Intelligence for the global supply chain." at bounding box center [491, 559] width 425 height 57
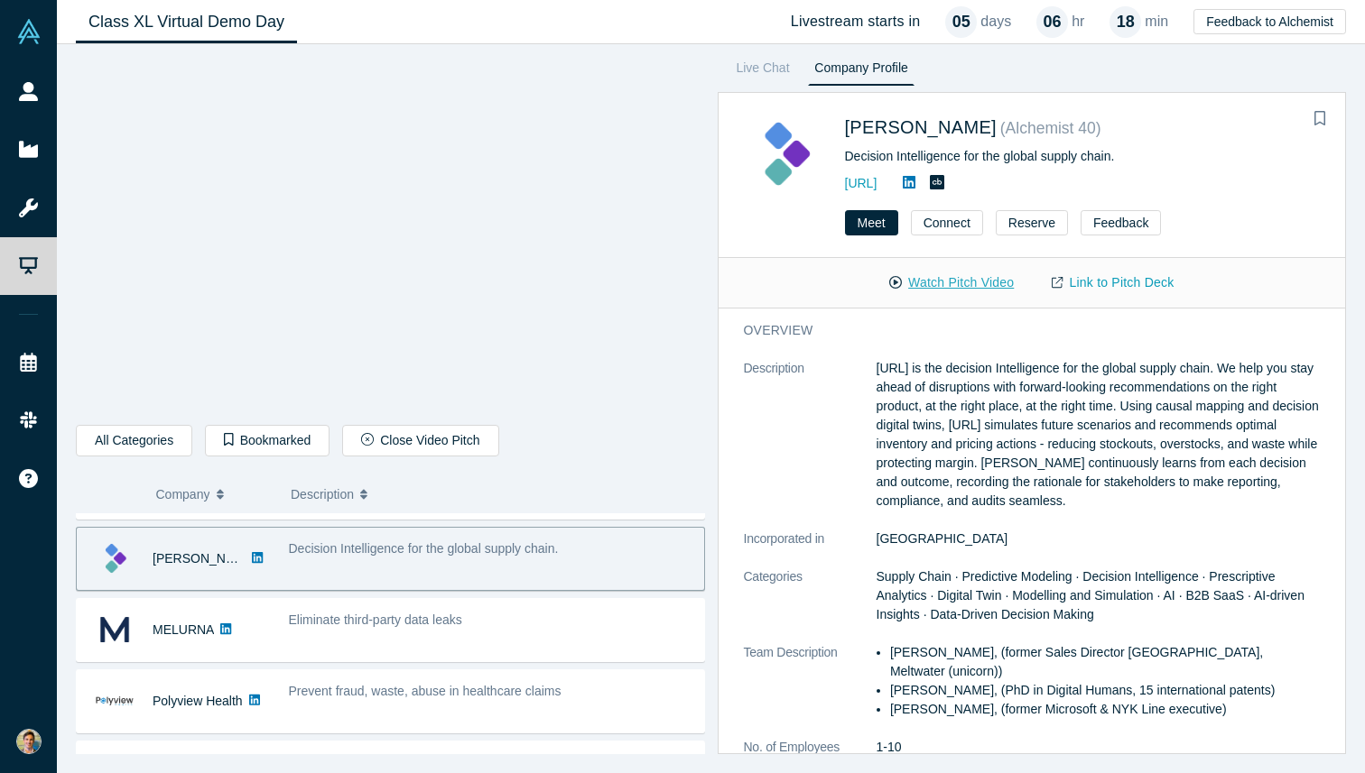
click at [915, 285] on button "Watch Pitch Video" at bounding box center [951, 283] width 162 height 32
